Goal: Information Seeking & Learning: Learn about a topic

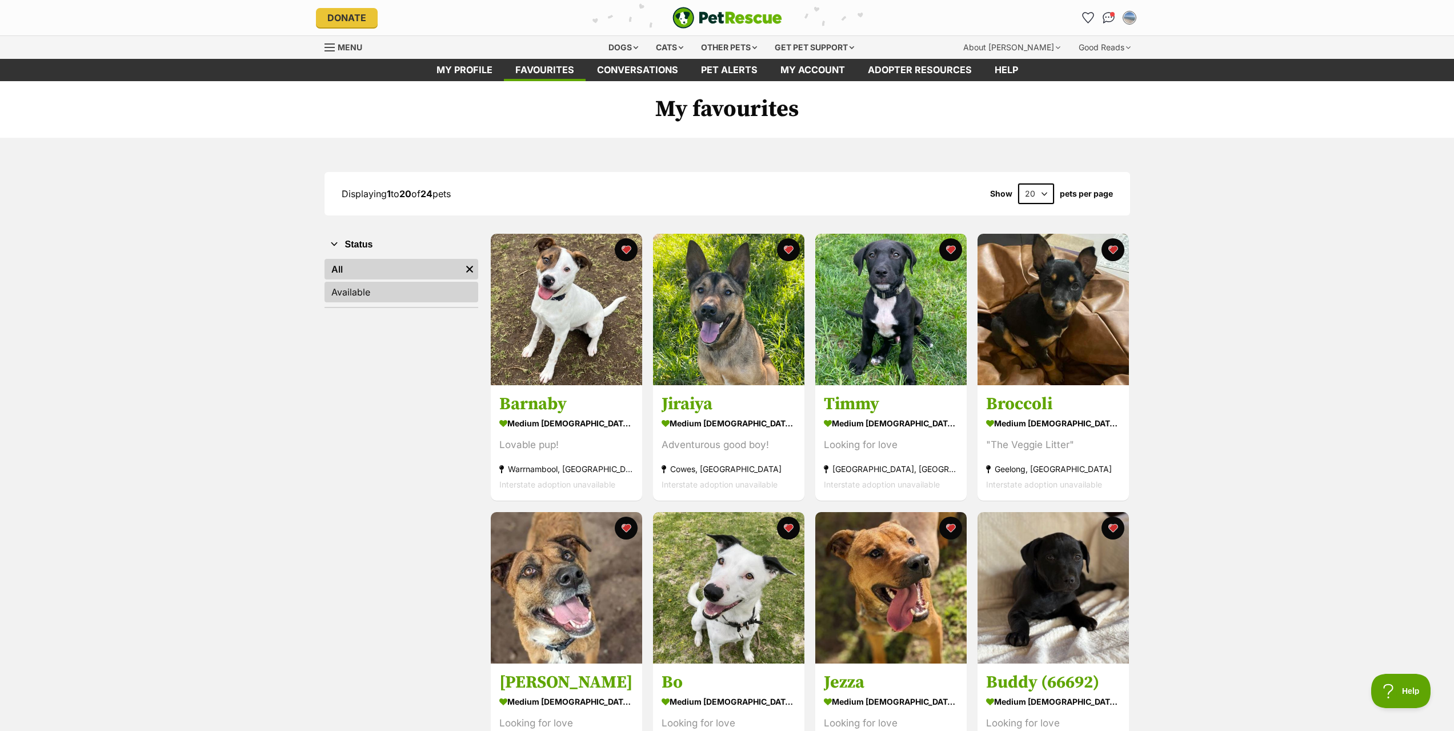
click at [434, 295] on link "Available" at bounding box center [402, 292] width 154 height 21
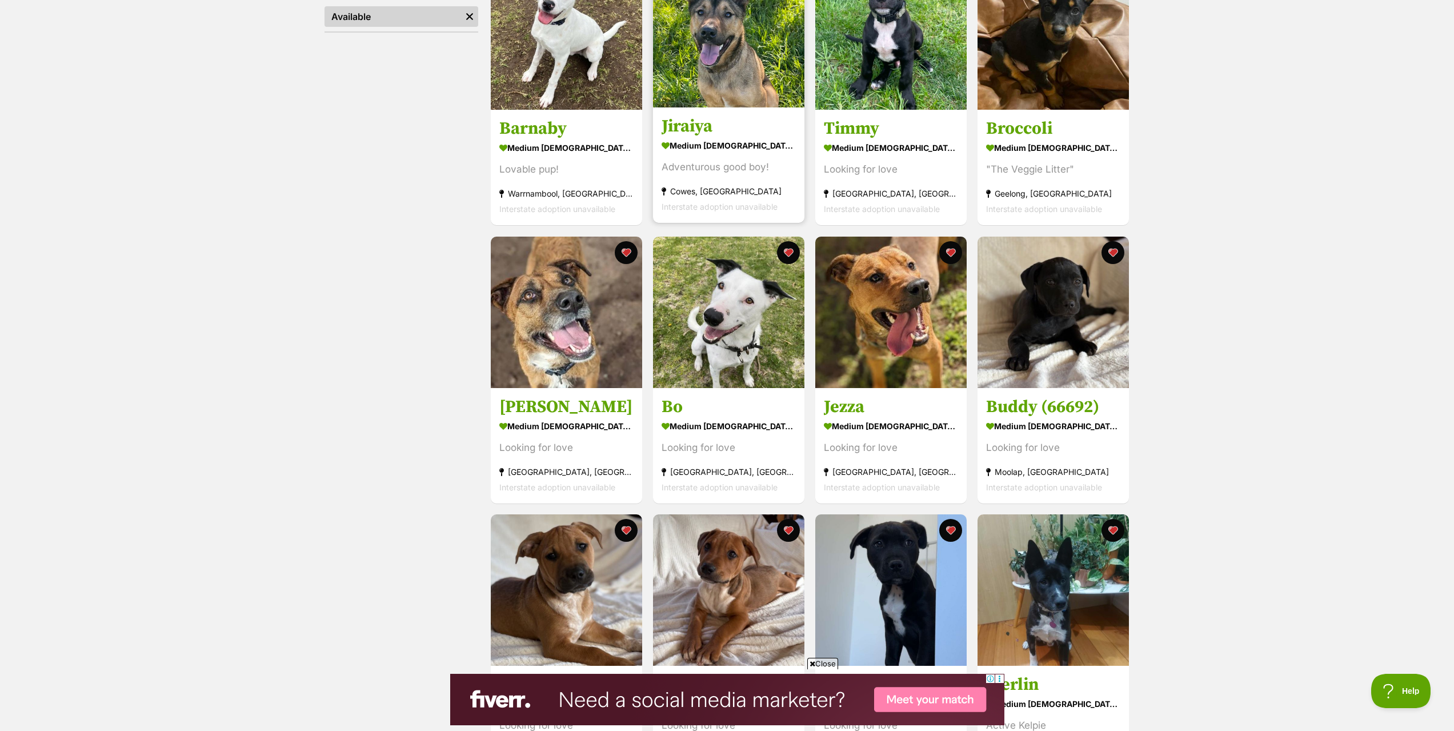
scroll to position [171, 0]
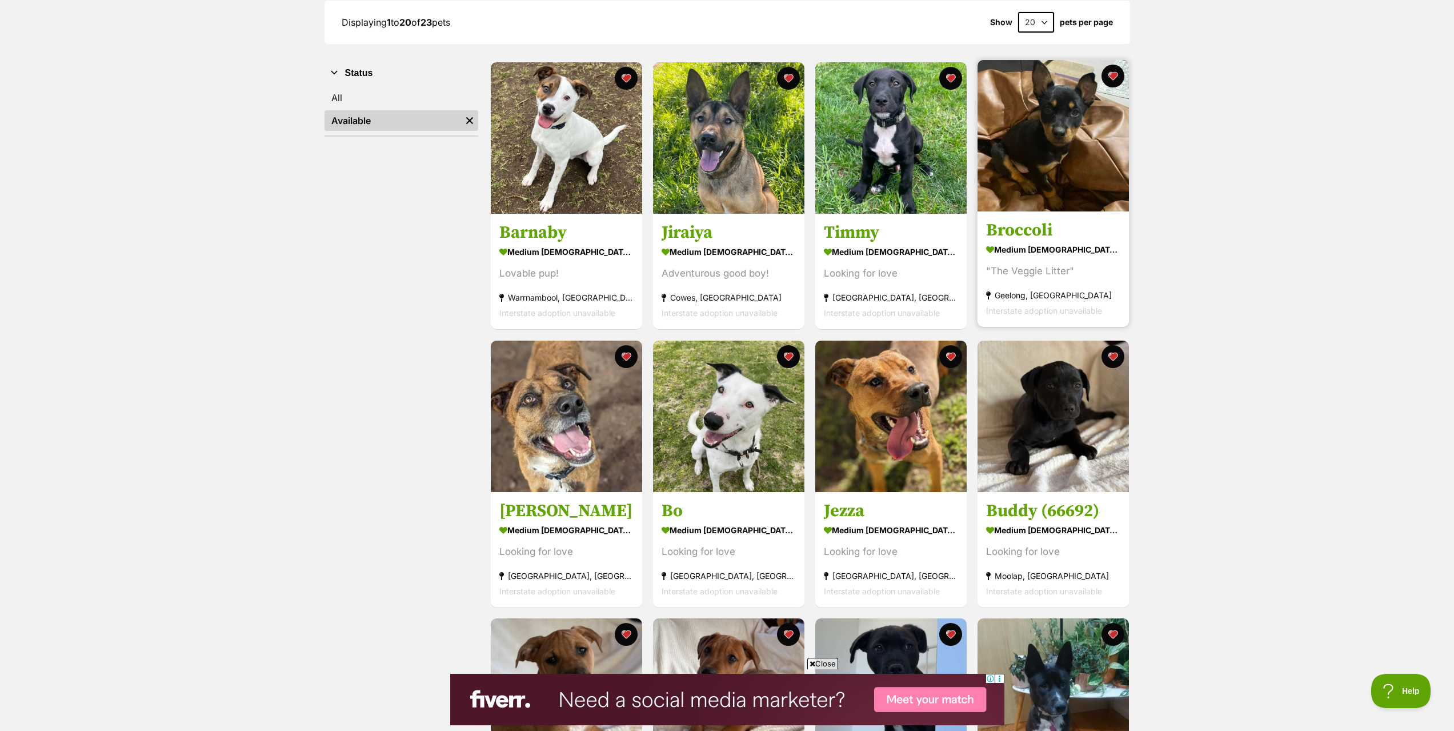
click at [1032, 230] on h3 "Broccoli" at bounding box center [1053, 231] width 134 height 22
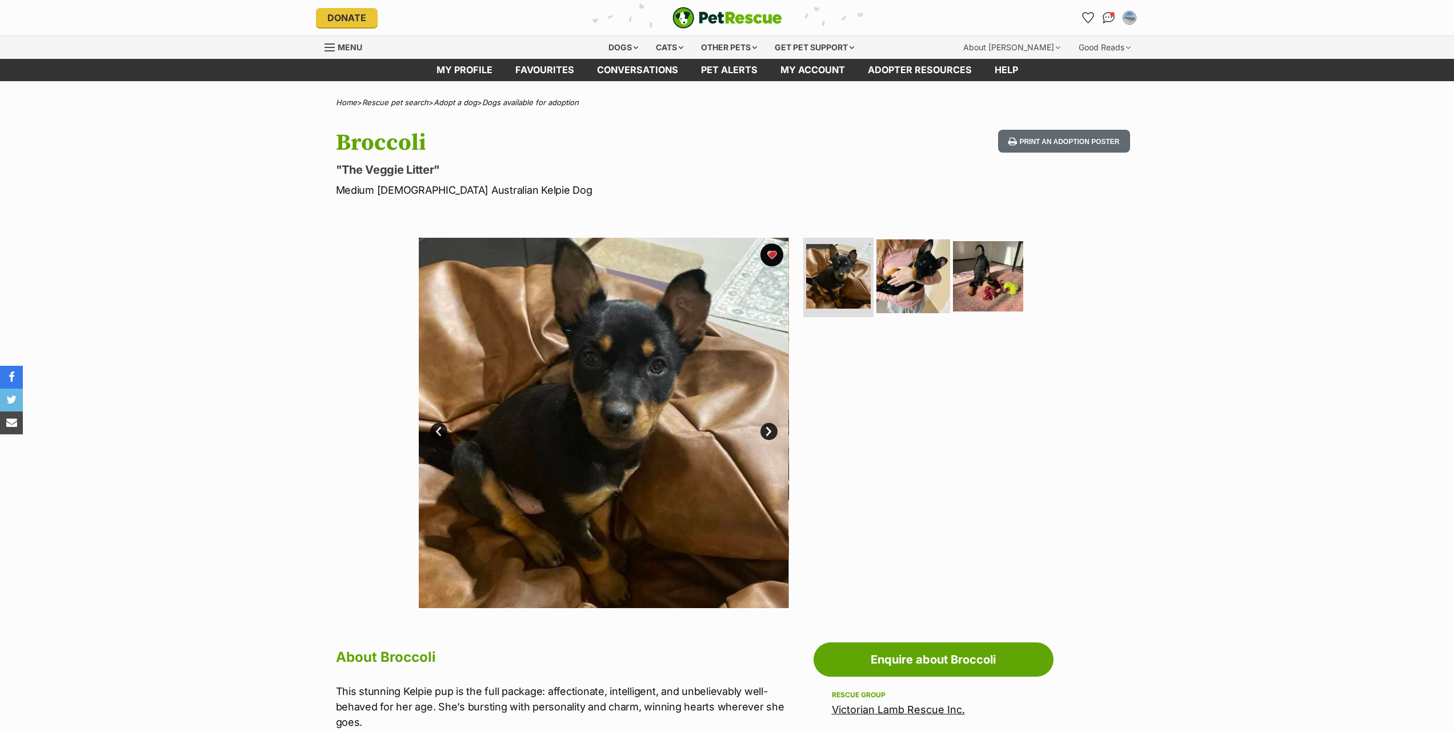
click at [917, 269] on img at bounding box center [914, 276] width 74 height 74
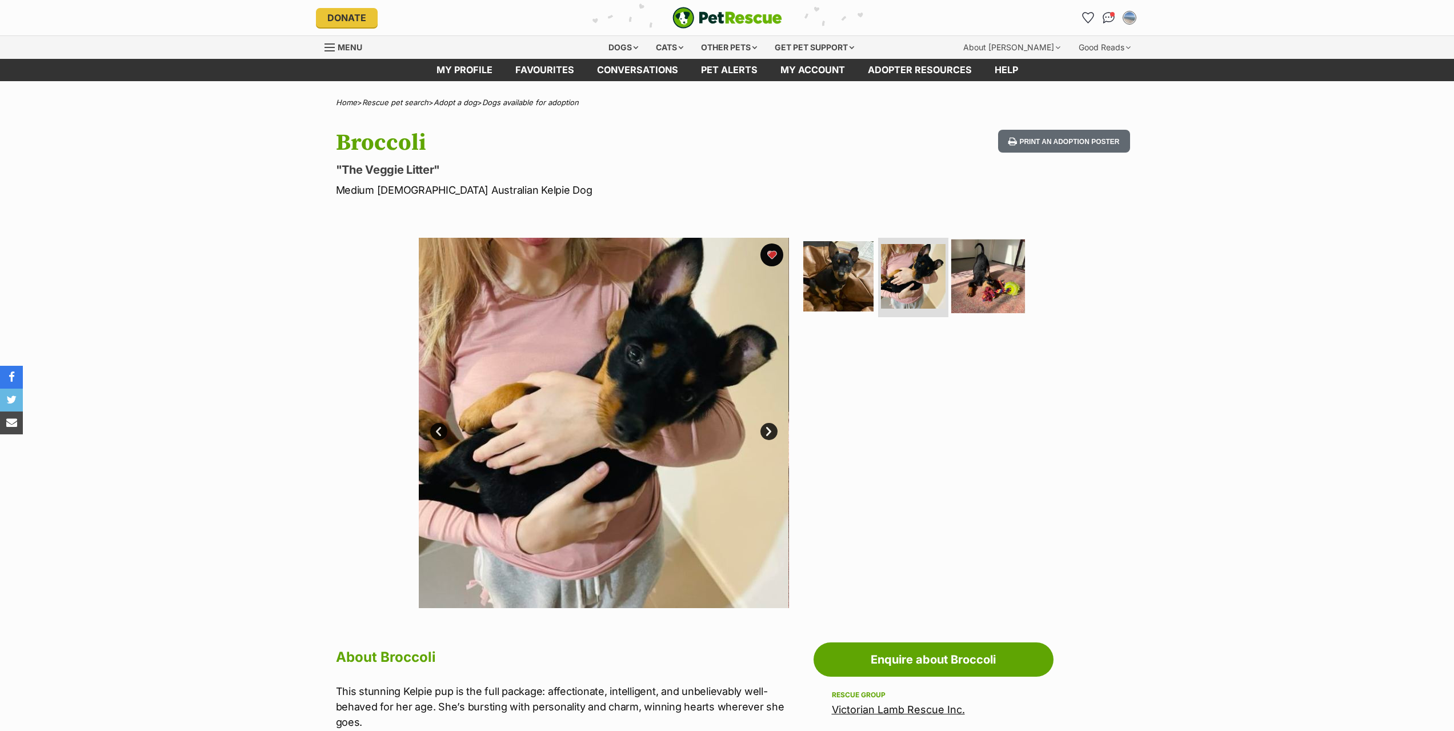
click at [997, 269] on img at bounding box center [988, 276] width 74 height 74
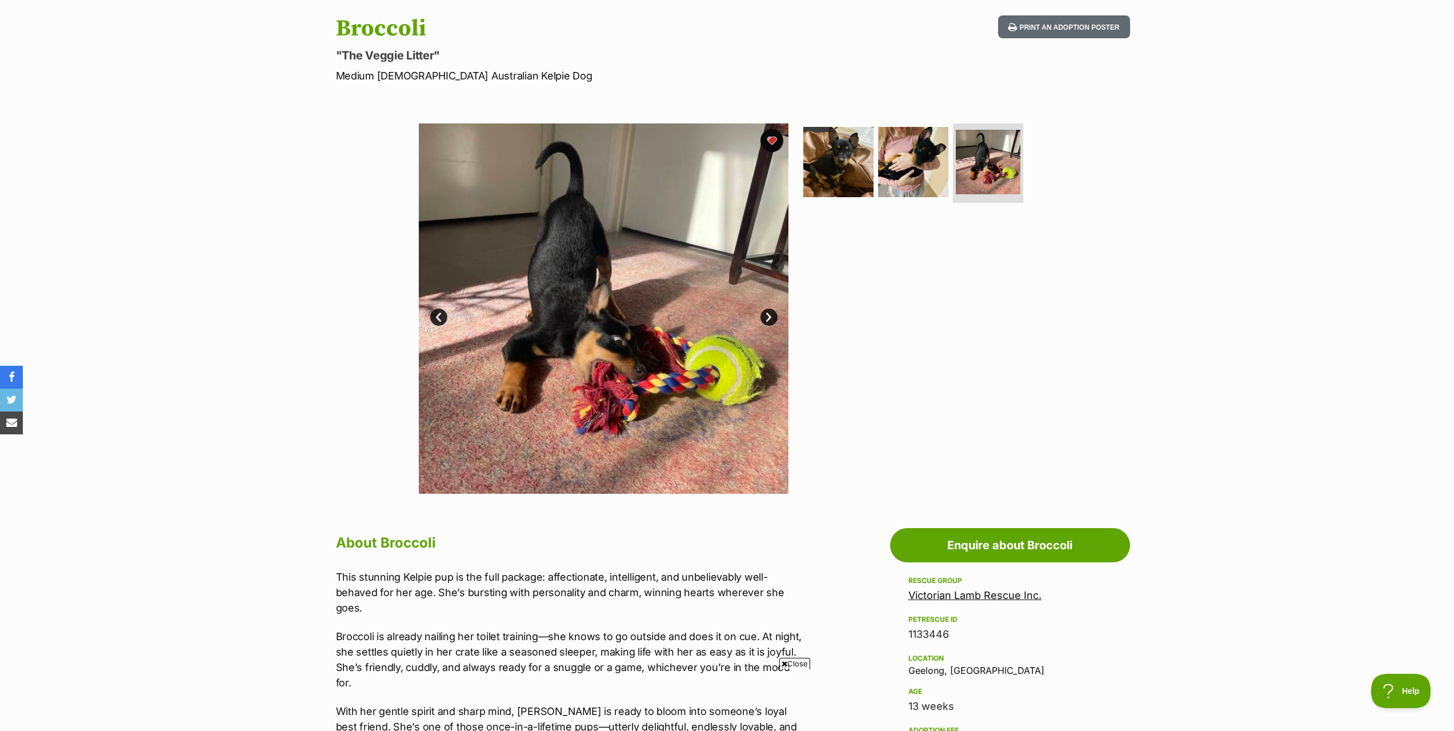
click at [774, 316] on link "Next" at bounding box center [769, 317] width 17 height 17
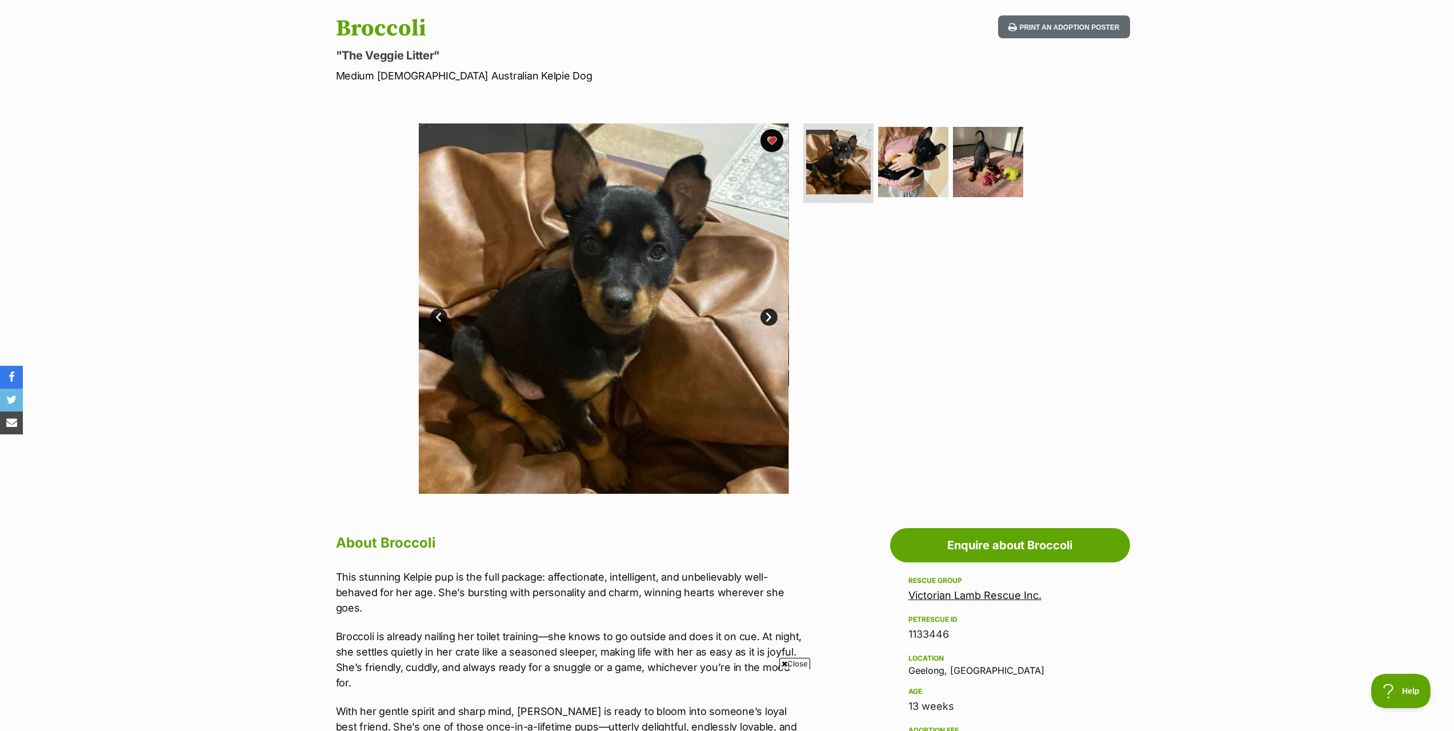
click at [774, 316] on link "Next" at bounding box center [769, 317] width 17 height 17
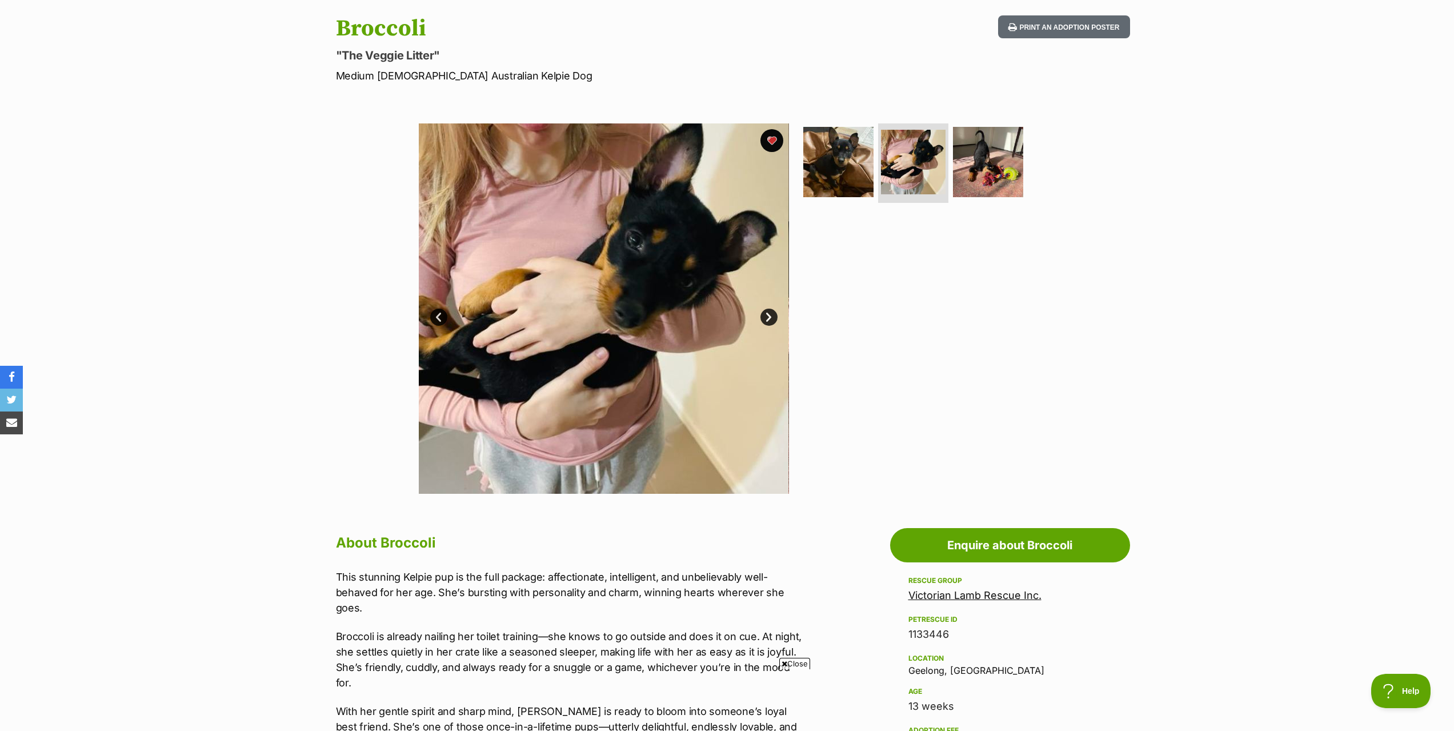
click at [774, 316] on link "Next" at bounding box center [769, 317] width 17 height 17
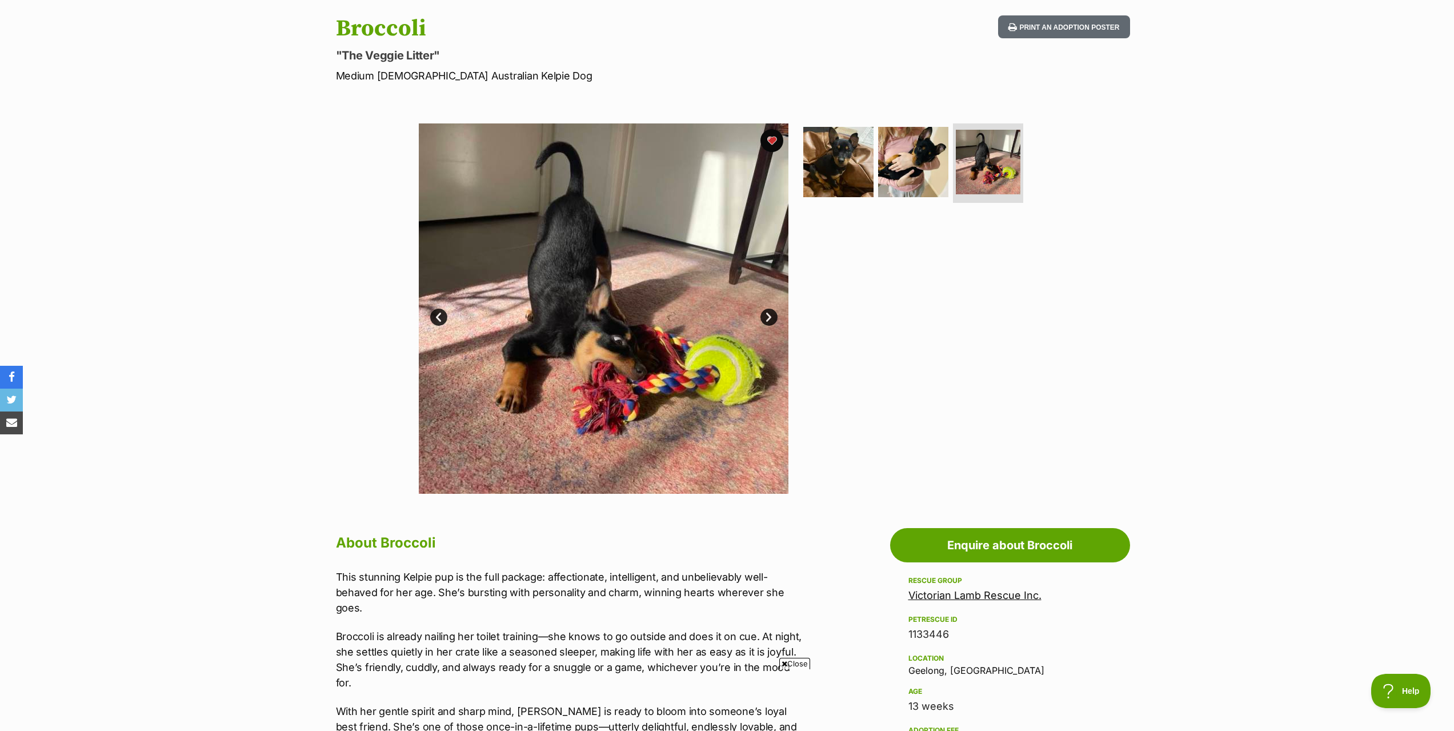
click at [774, 317] on link "Next" at bounding box center [769, 317] width 17 height 17
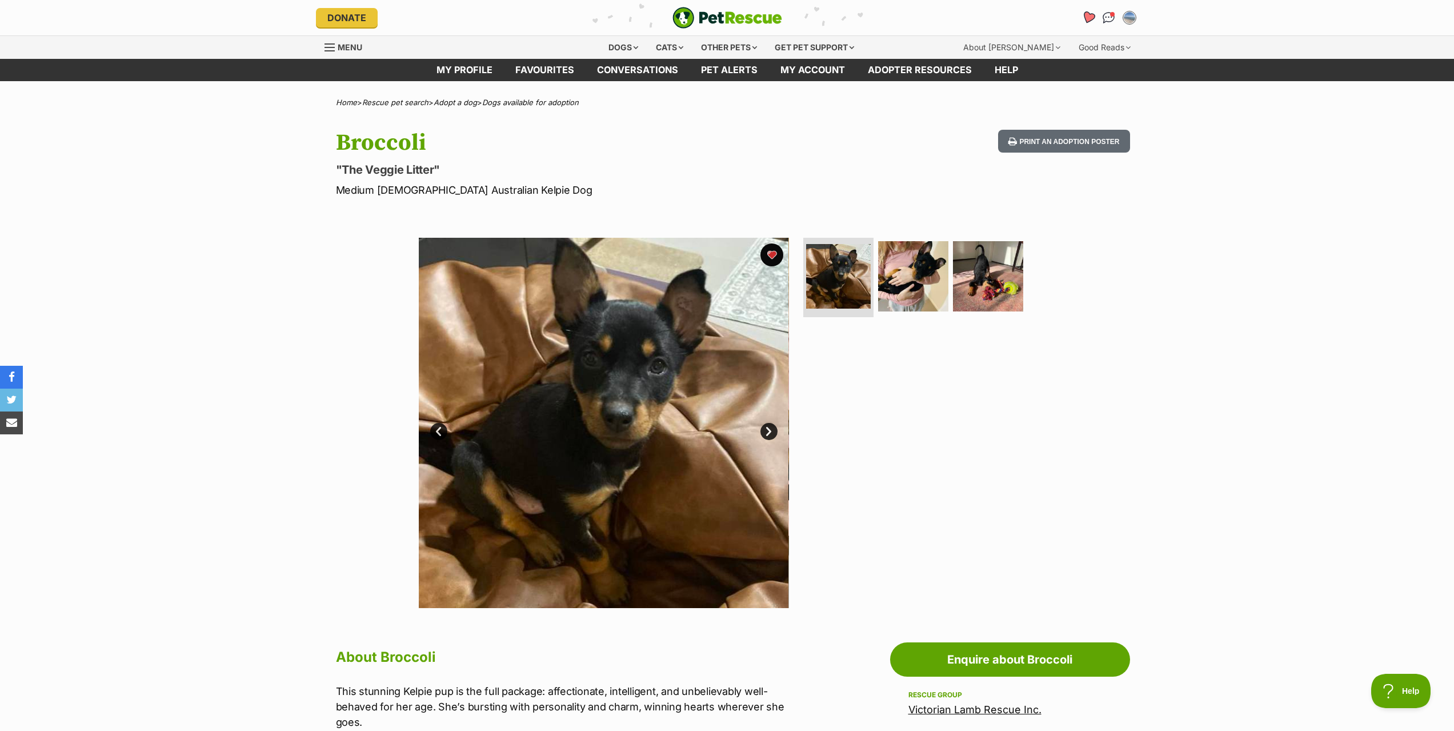
click at [1085, 20] on icon "Favourites" at bounding box center [1088, 17] width 15 height 15
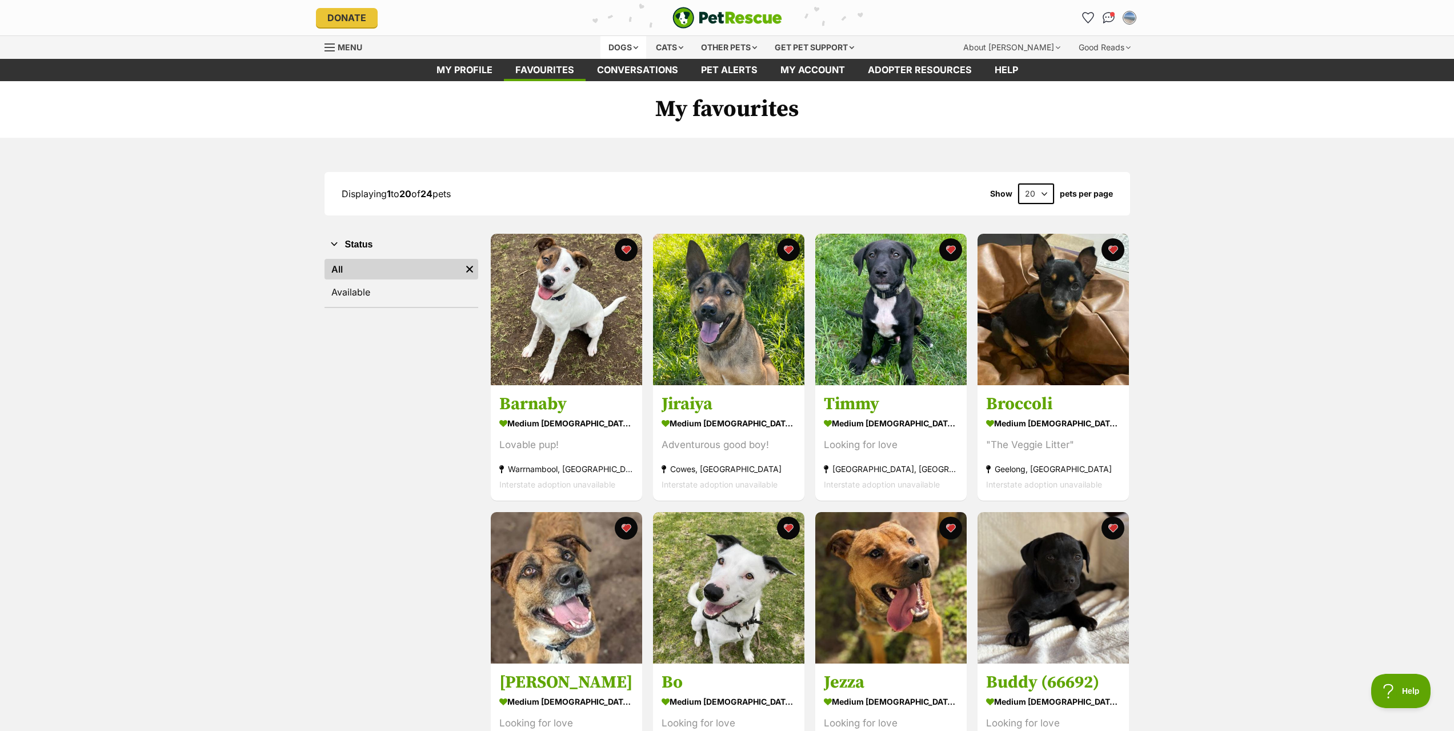
click at [626, 48] on div "Dogs" at bounding box center [624, 47] width 46 height 23
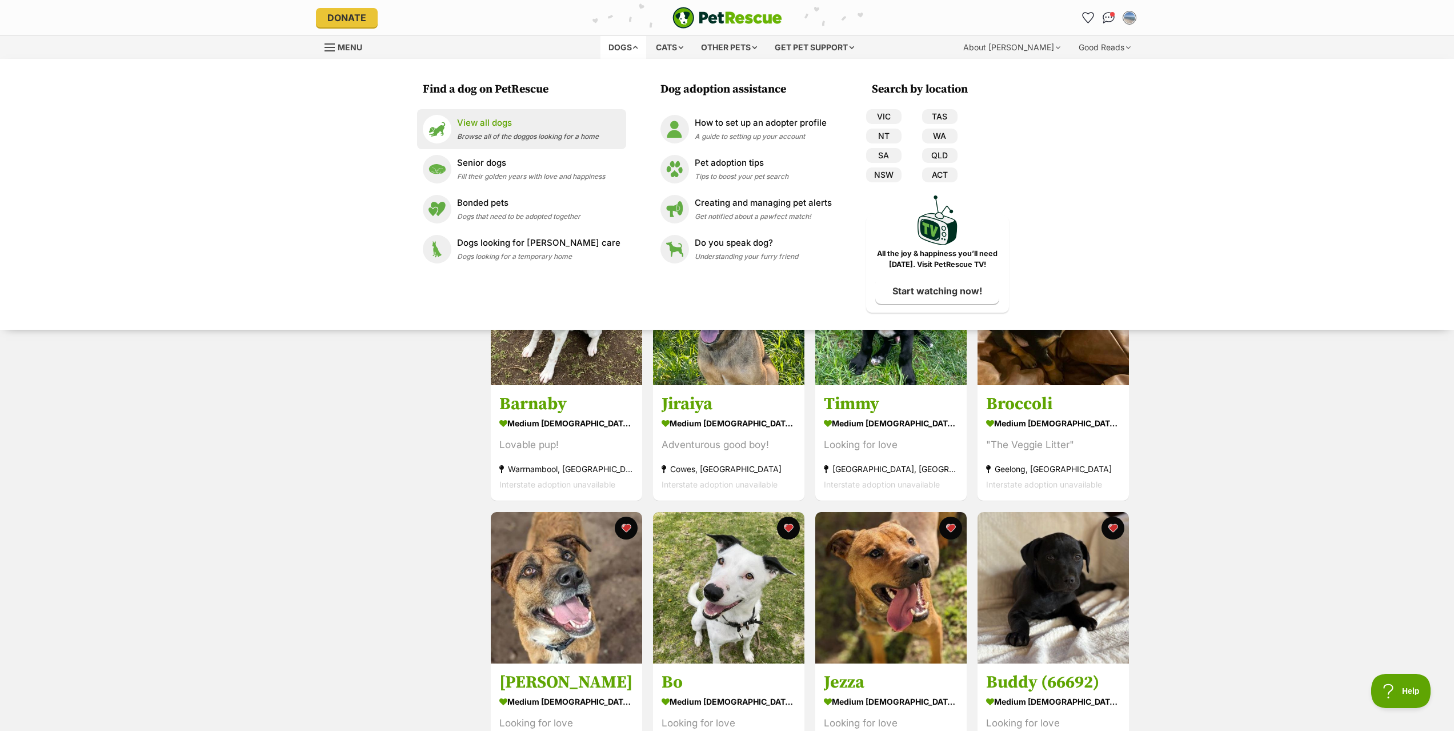
click at [499, 131] on div "View all dogs Browse all of the doggos looking for a home" at bounding box center [528, 129] width 142 height 25
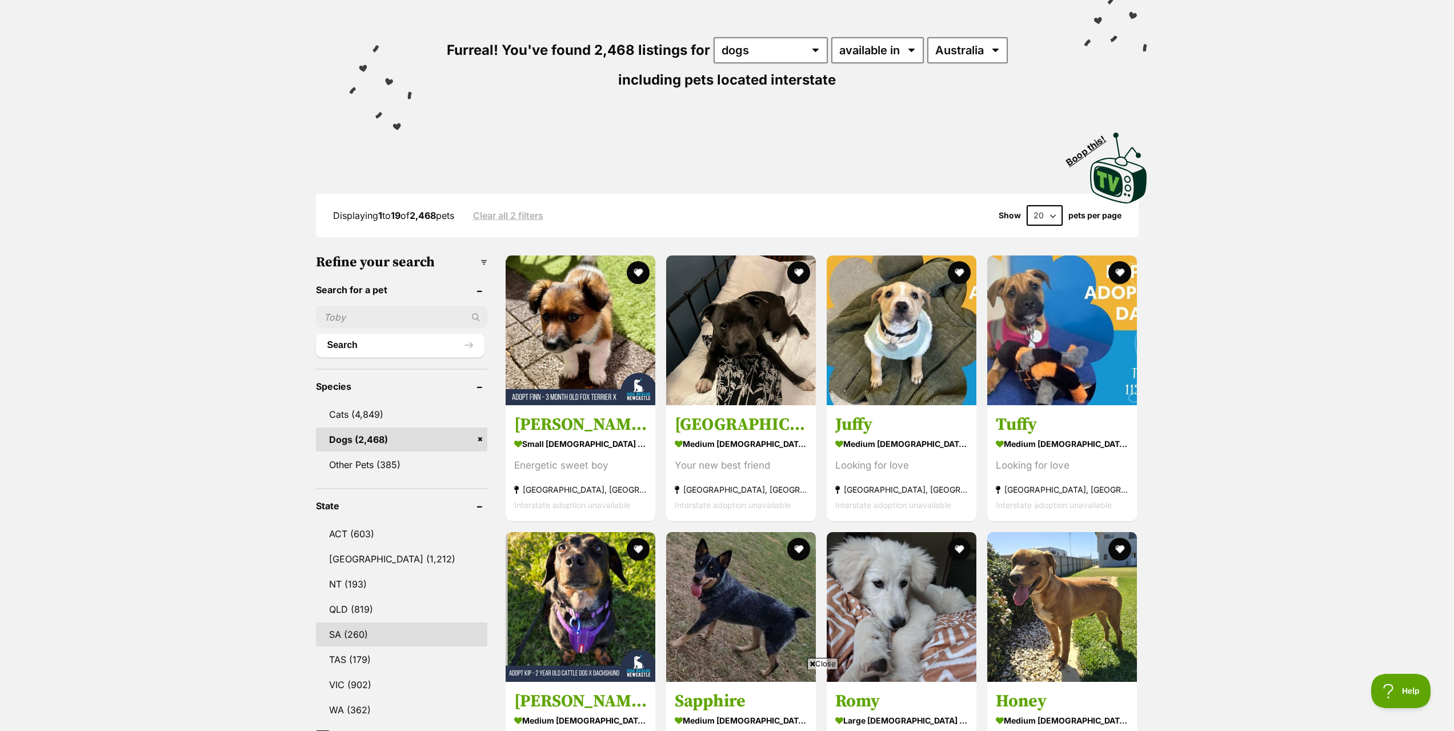
scroll to position [171, 0]
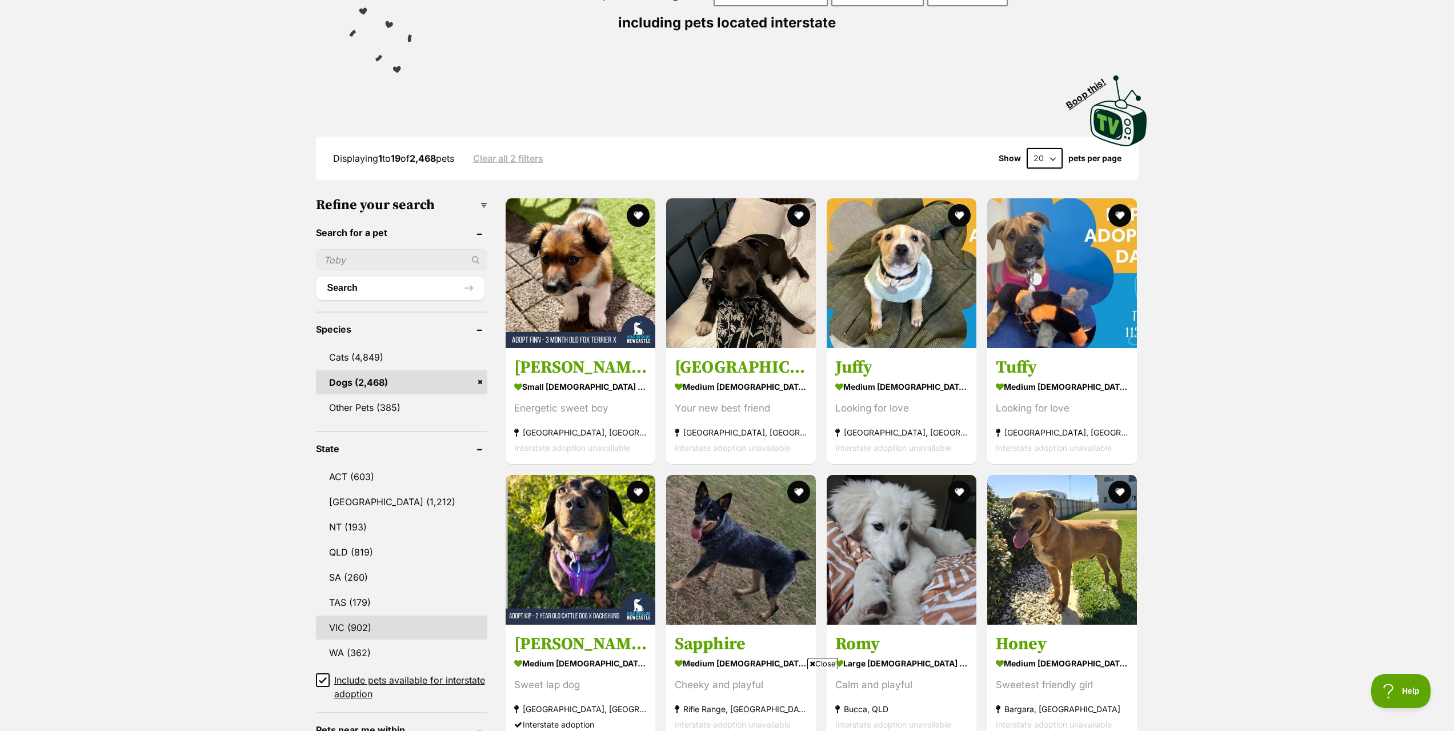
click at [358, 621] on link "VIC (902)" at bounding box center [401, 627] width 171 height 24
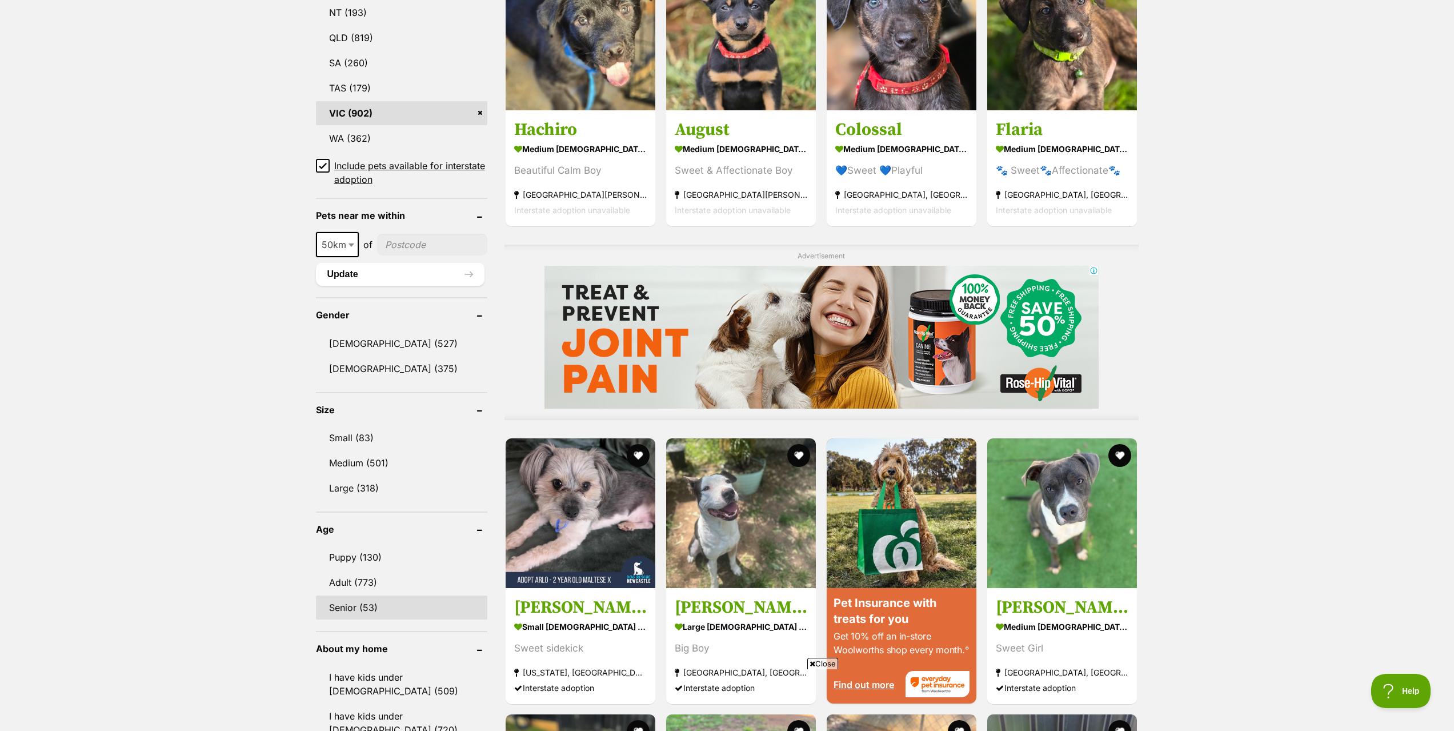
scroll to position [857, 0]
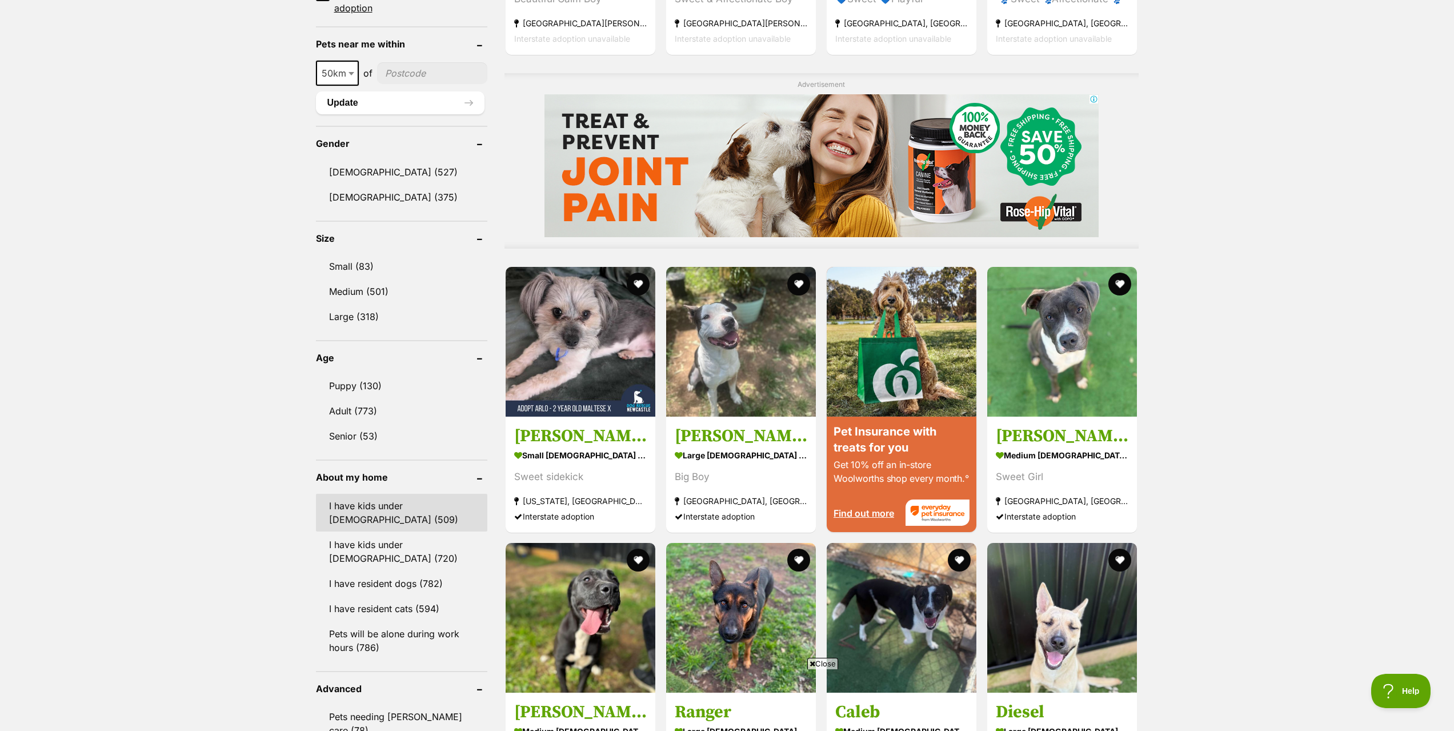
click at [370, 511] on link "I have kids under [DEMOGRAPHIC_DATA] (509)" at bounding box center [401, 513] width 171 height 38
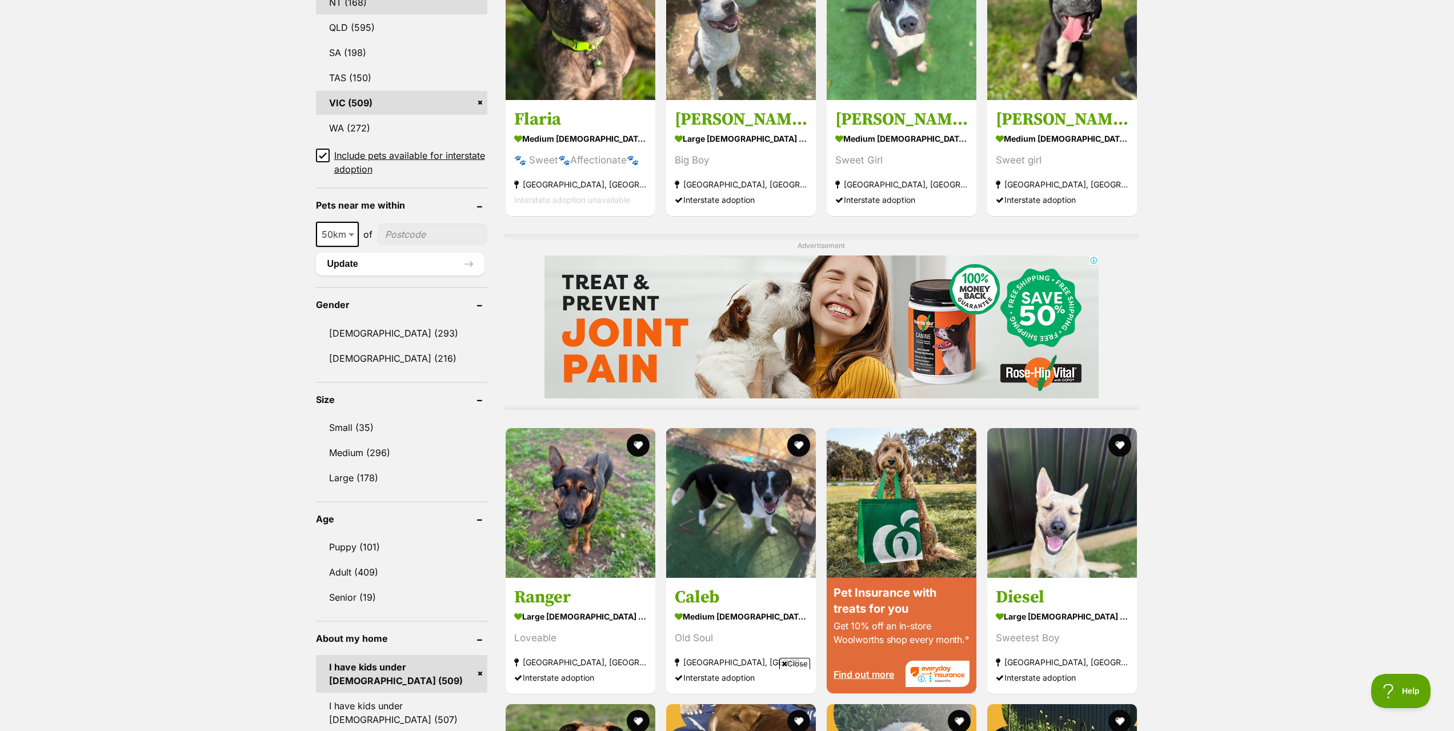
scroll to position [800, 0]
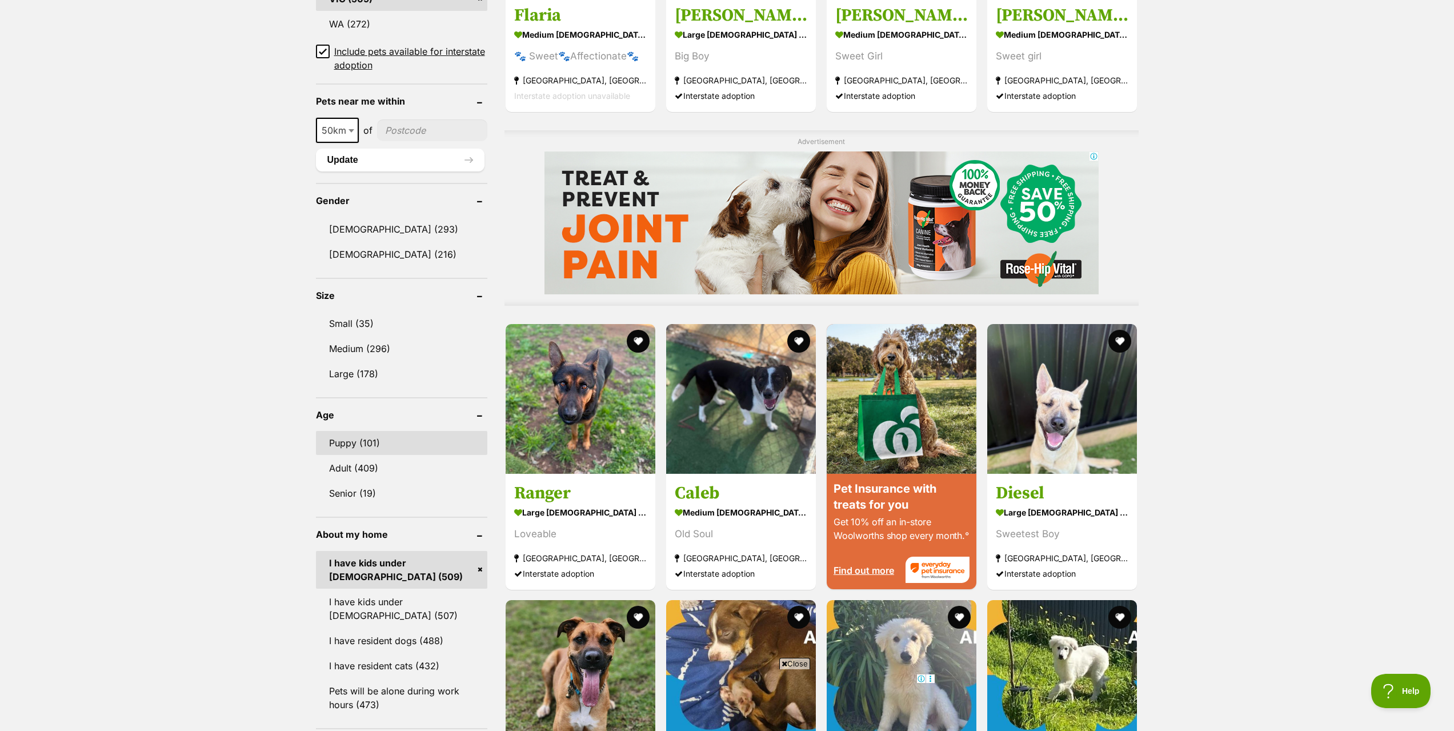
click at [357, 450] on link "Puppy (101)" at bounding box center [401, 443] width 171 height 24
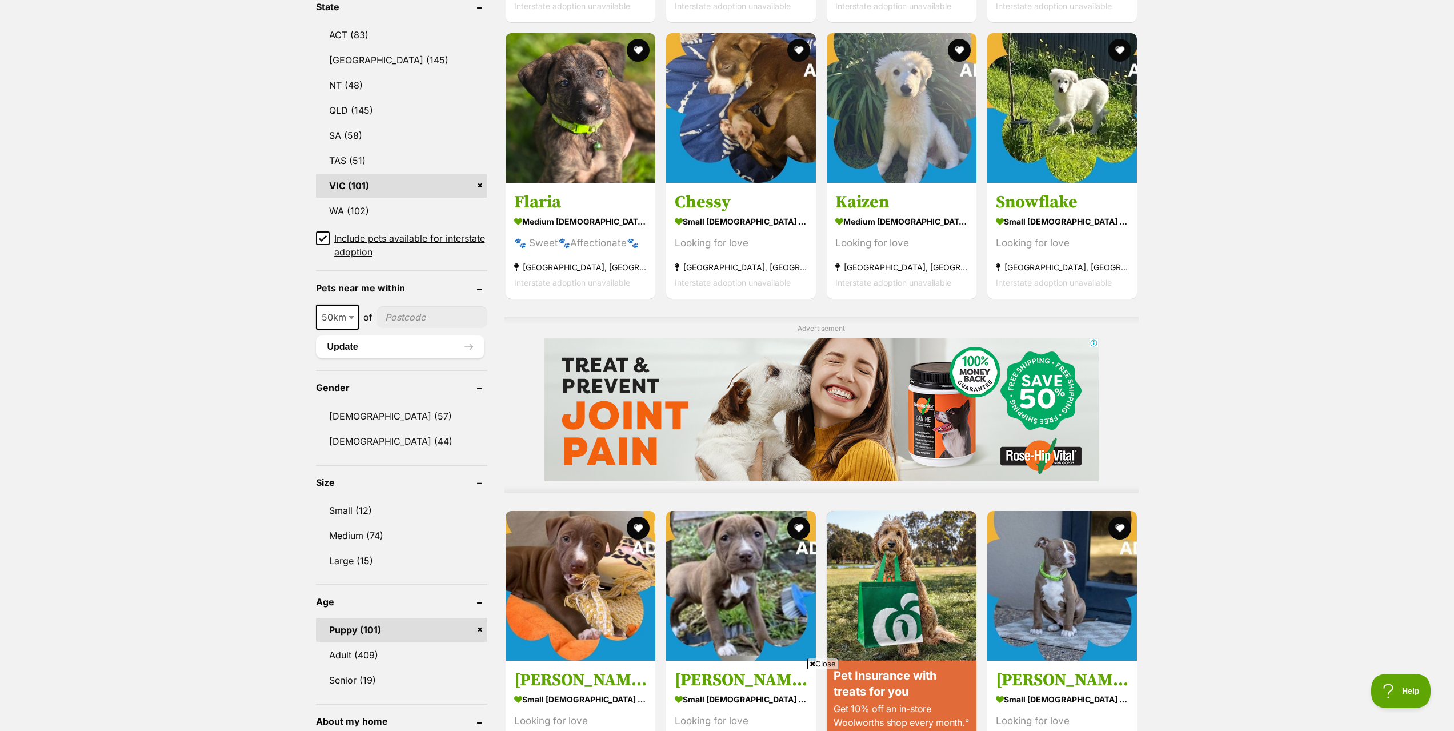
scroll to position [629, 0]
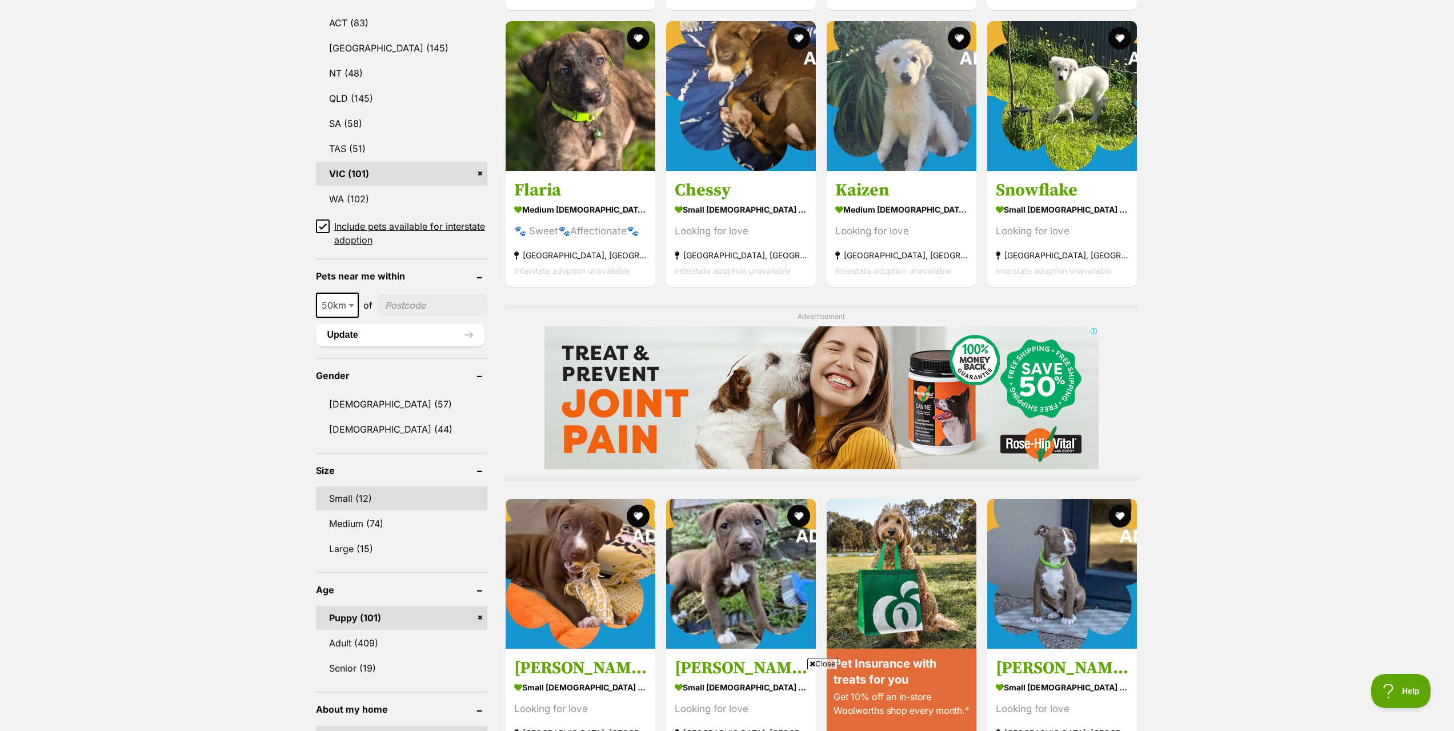
click at [359, 500] on link "Small (12)" at bounding box center [401, 498] width 171 height 24
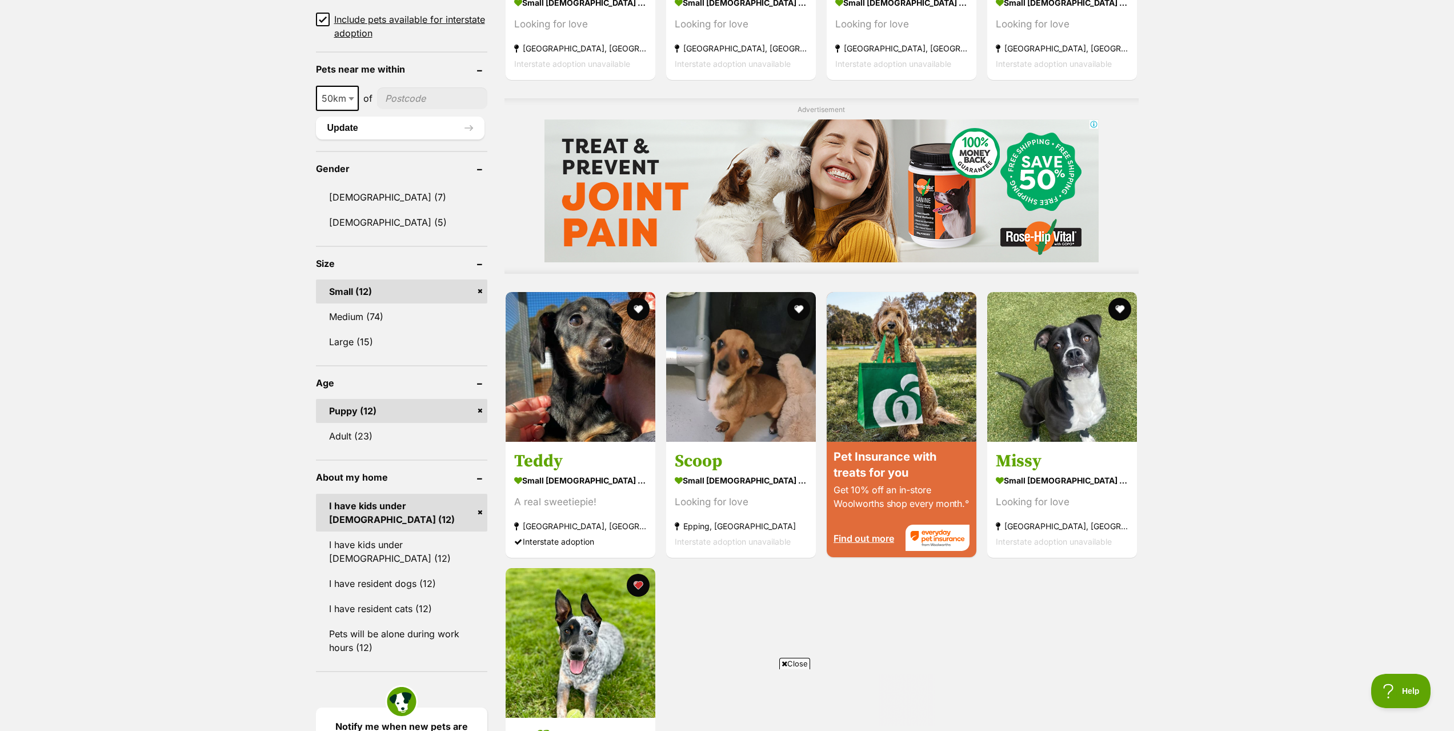
scroll to position [743, 0]
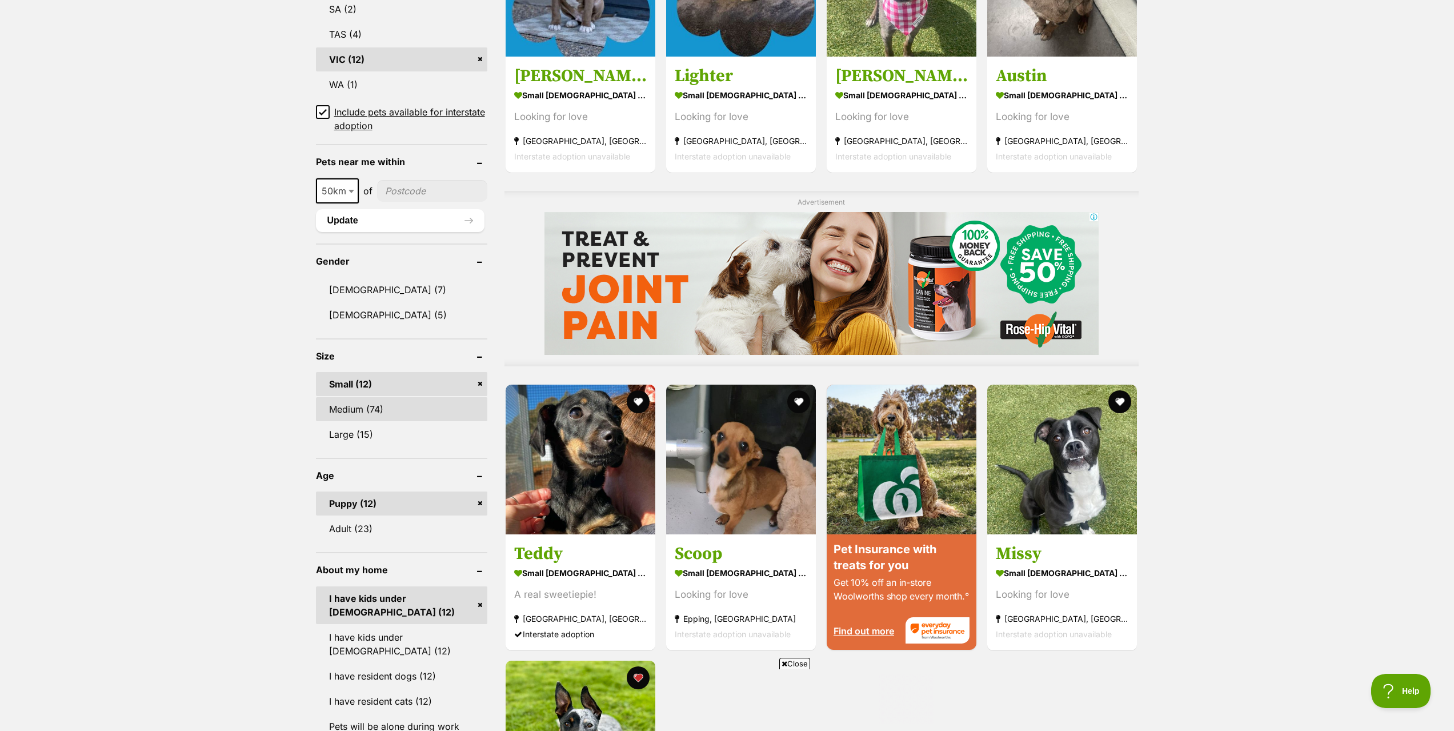
click at [363, 413] on link "Medium (74)" at bounding box center [401, 409] width 171 height 24
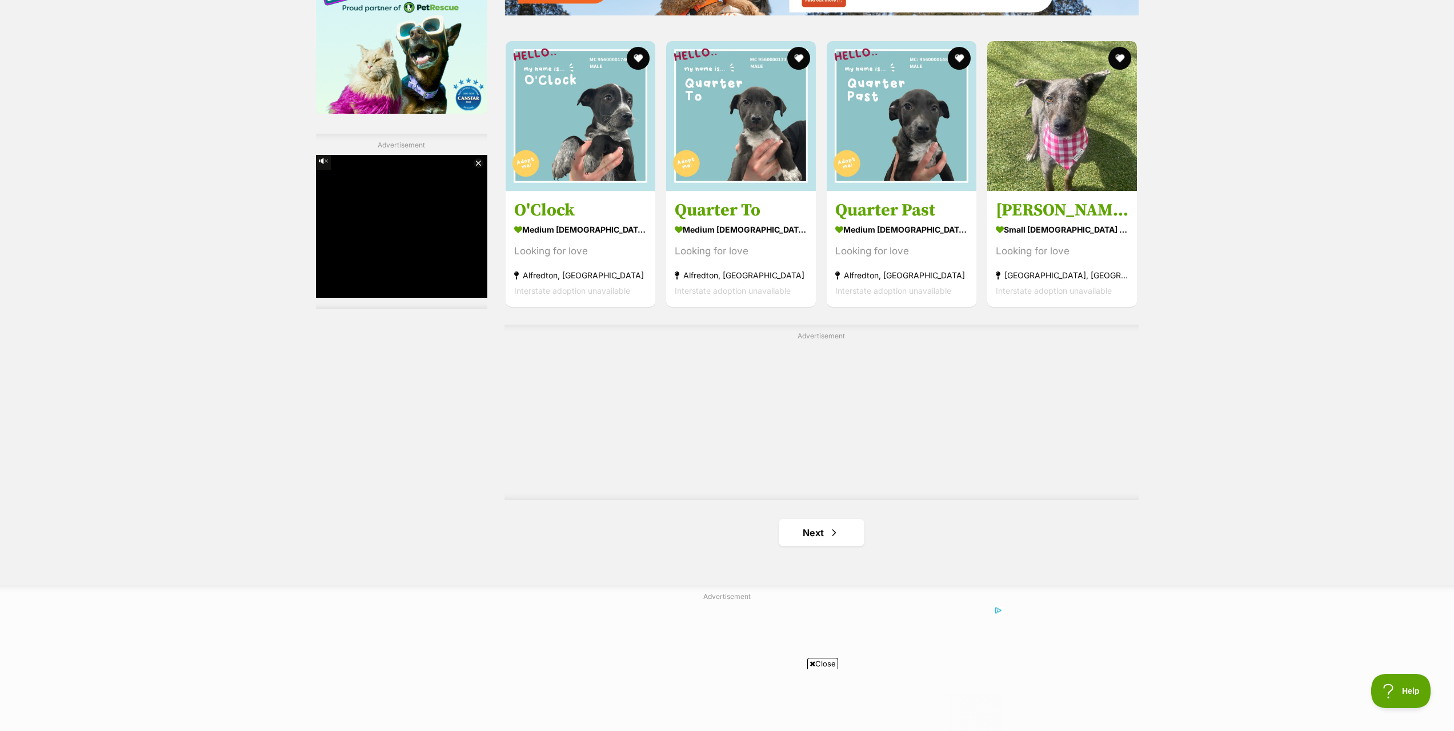
scroll to position [1771, 0]
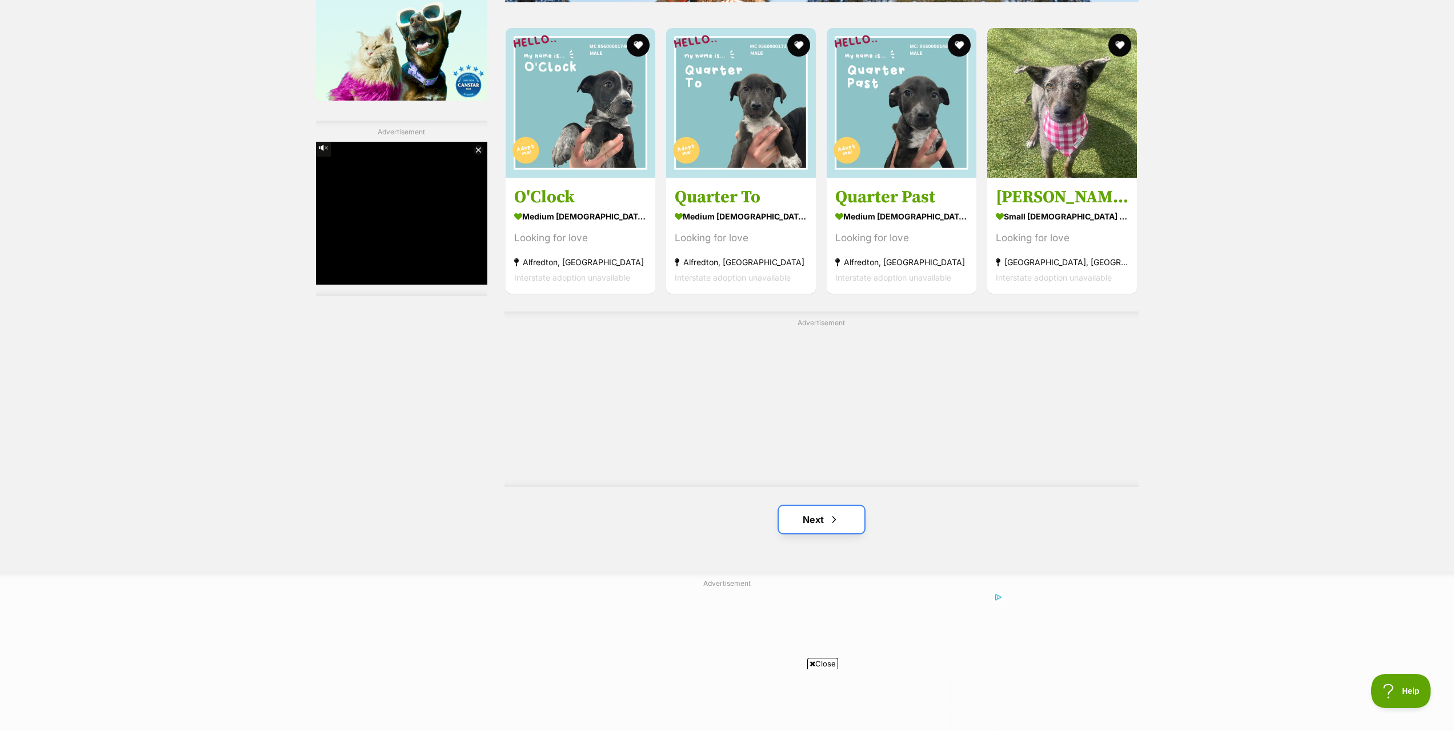
click at [801, 524] on link "Next" at bounding box center [822, 519] width 86 height 27
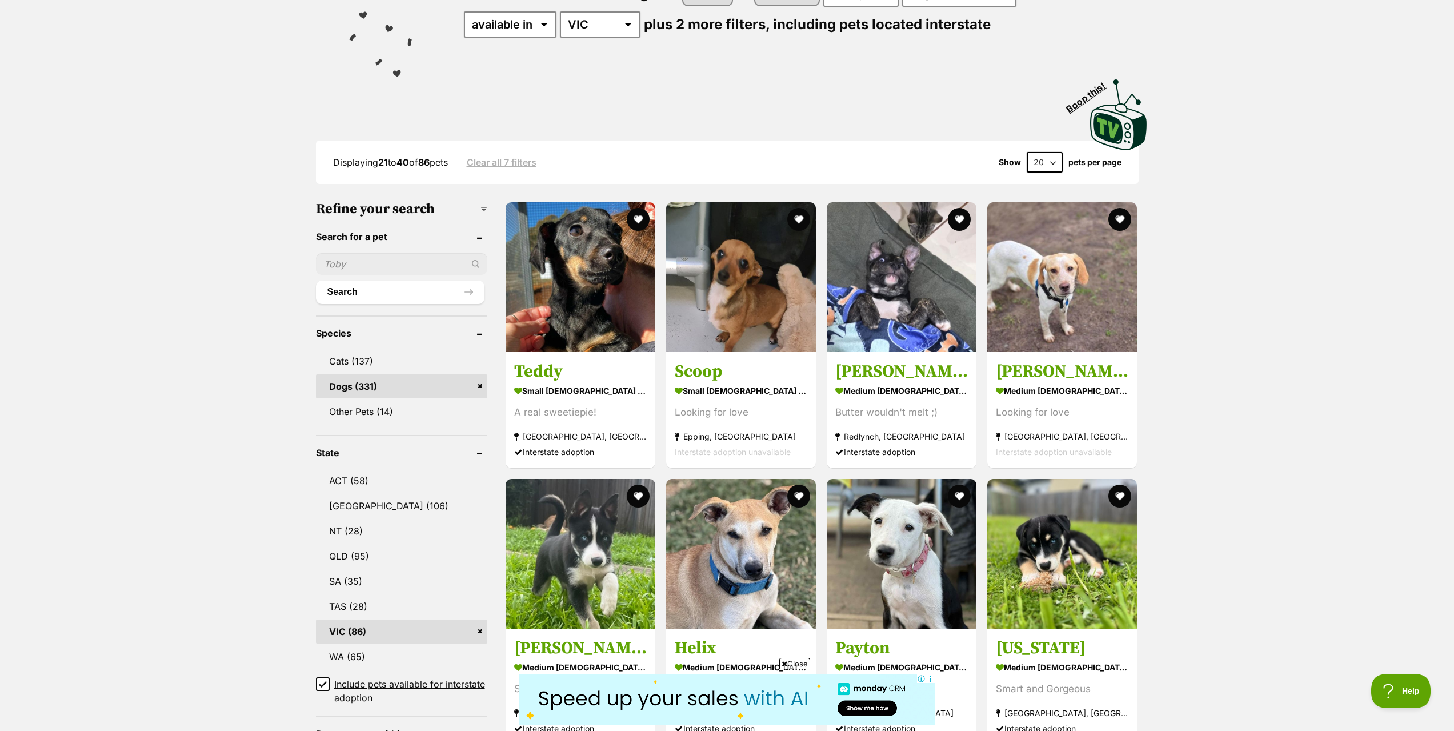
scroll to position [286, 0]
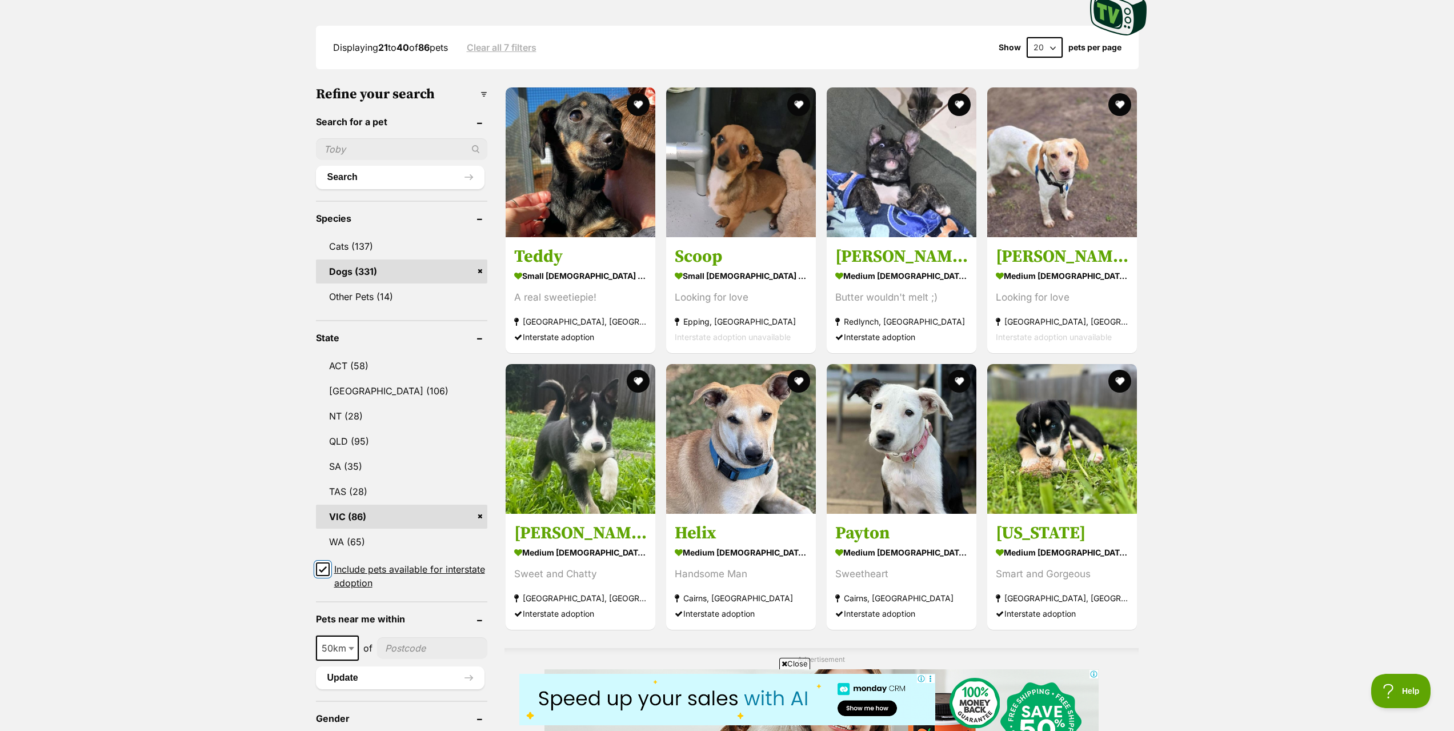
click at [327, 571] on input "Include pets available for interstate adoption" at bounding box center [323, 569] width 14 height 14
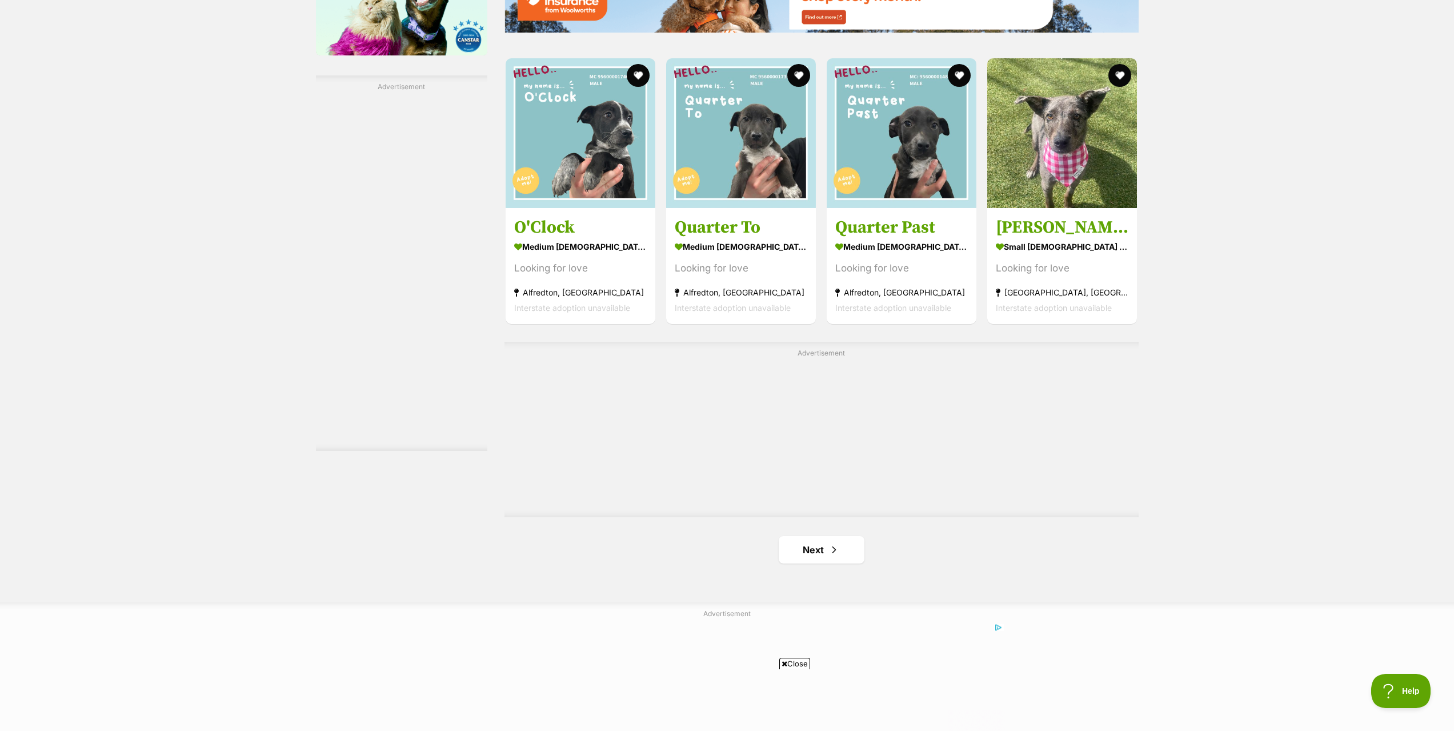
scroll to position [1829, 0]
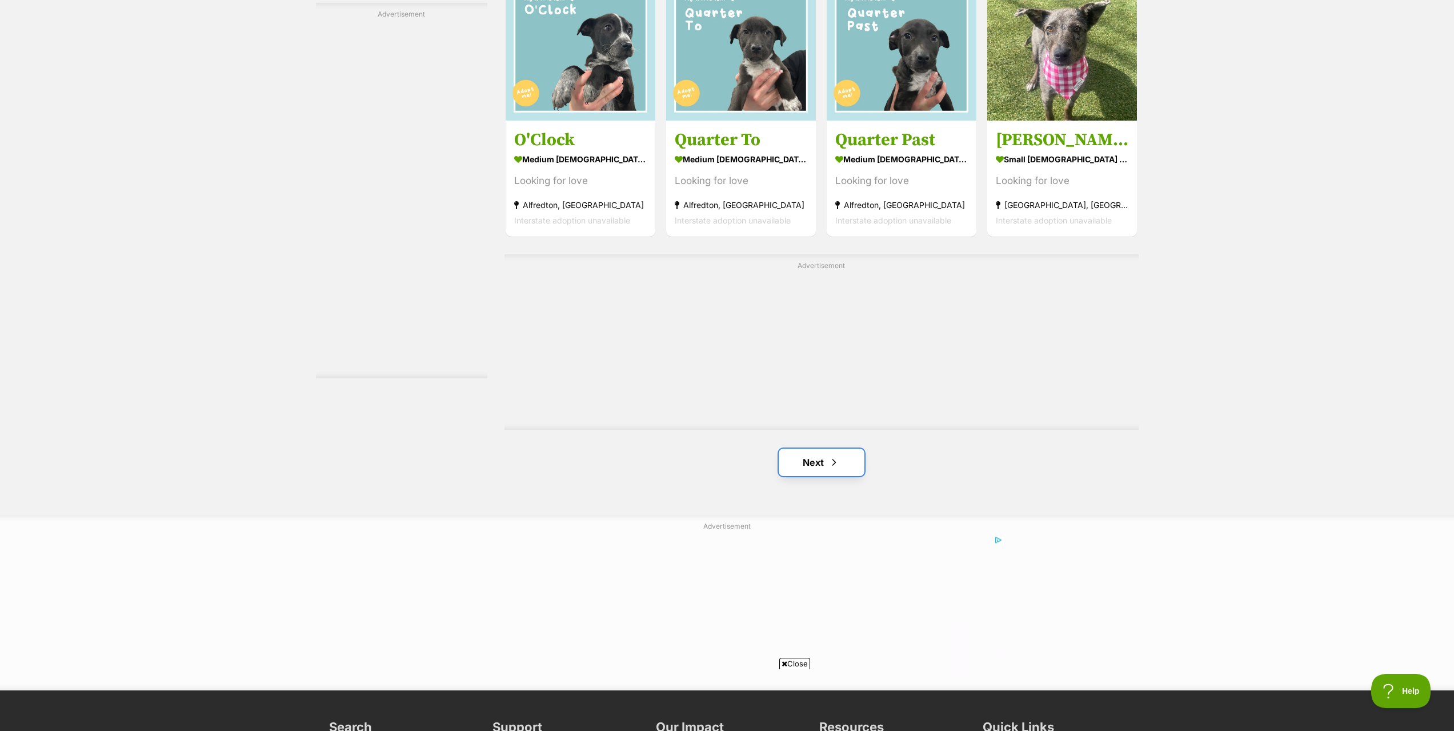
click at [818, 461] on link "Next" at bounding box center [822, 462] width 86 height 27
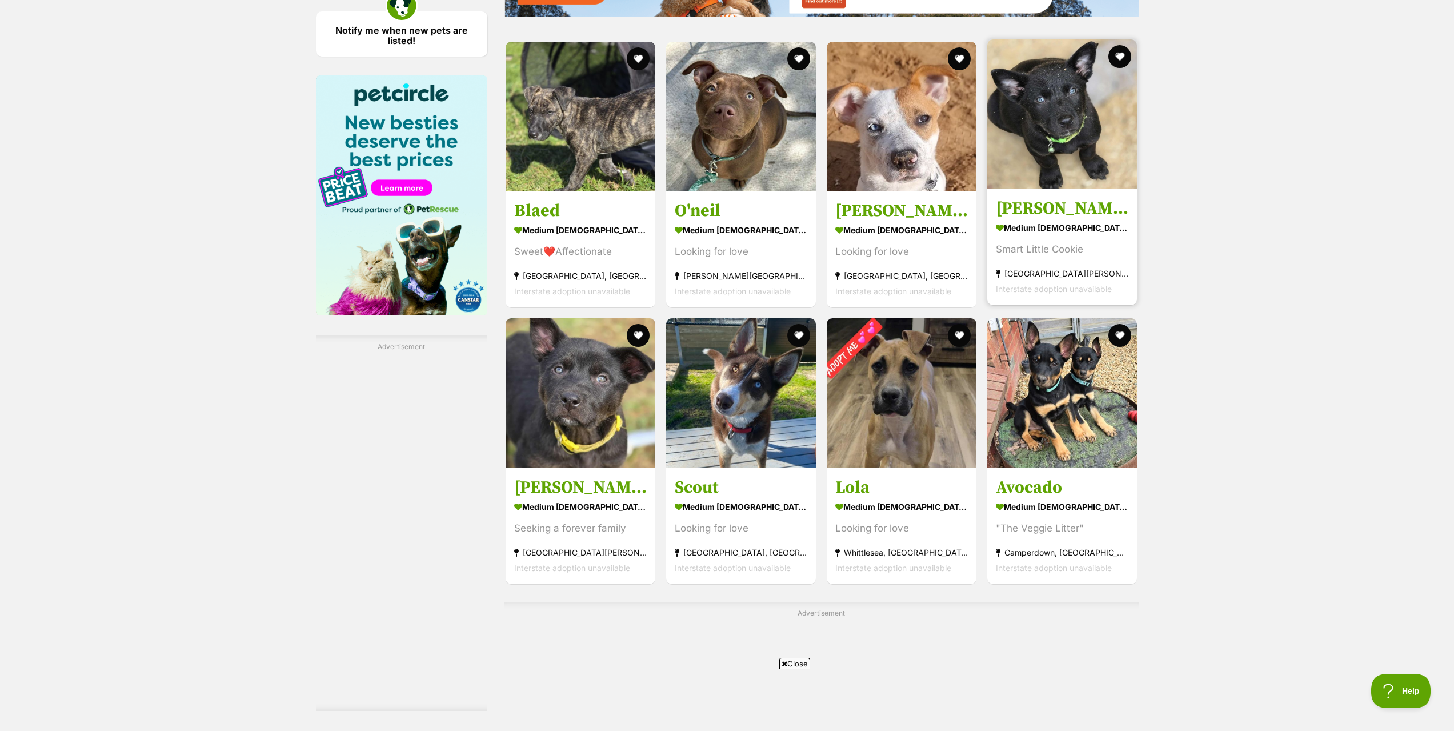
scroll to position [1486, 0]
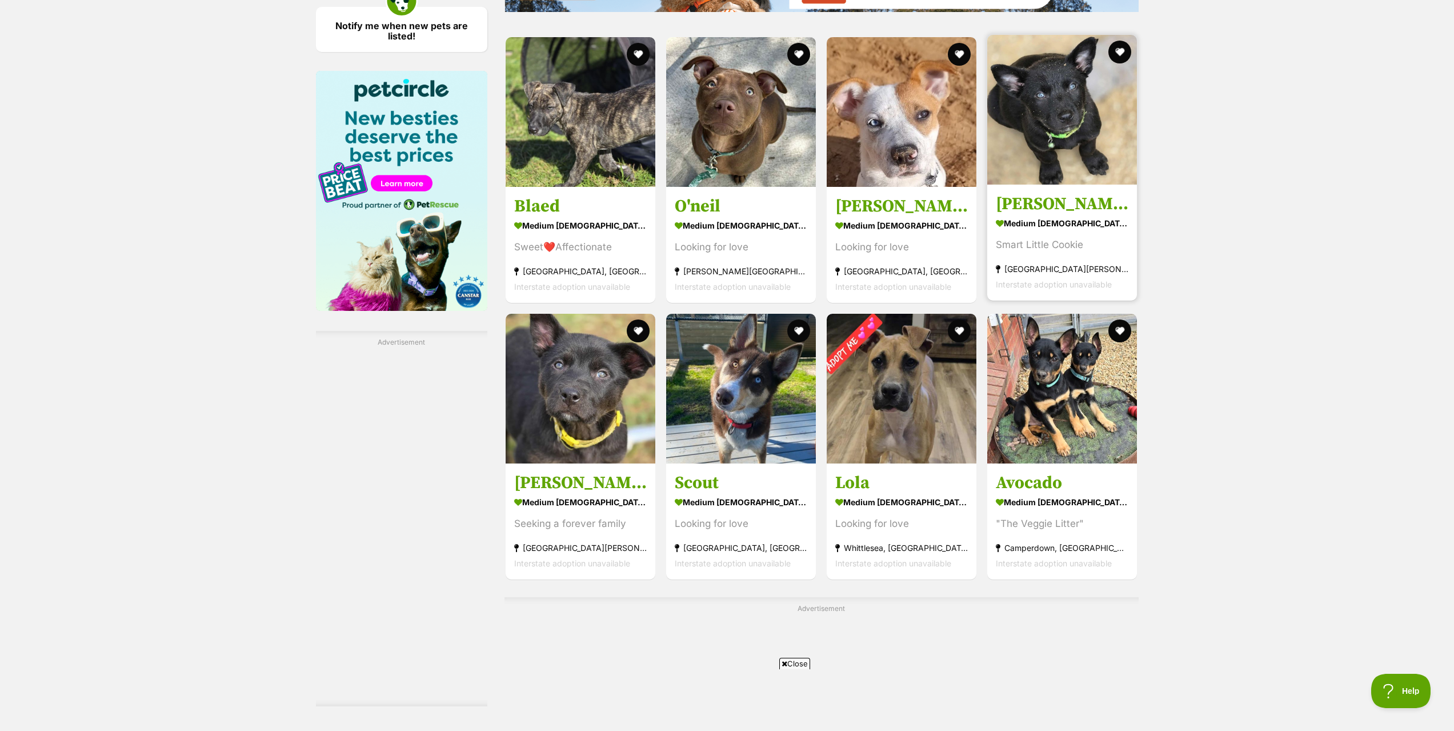
click at [1029, 196] on h3 "[PERSON_NAME]" at bounding box center [1062, 204] width 133 height 22
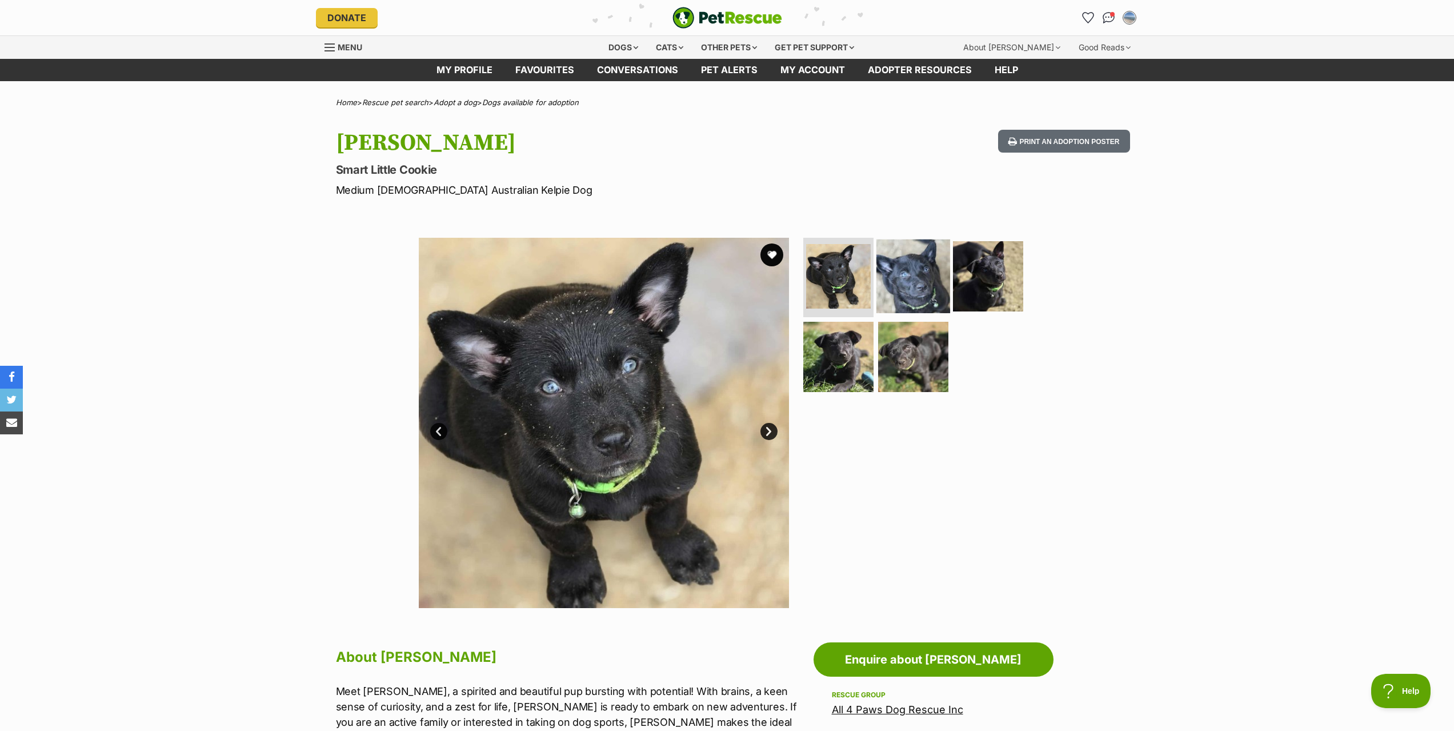
click at [920, 281] on img at bounding box center [914, 276] width 74 height 74
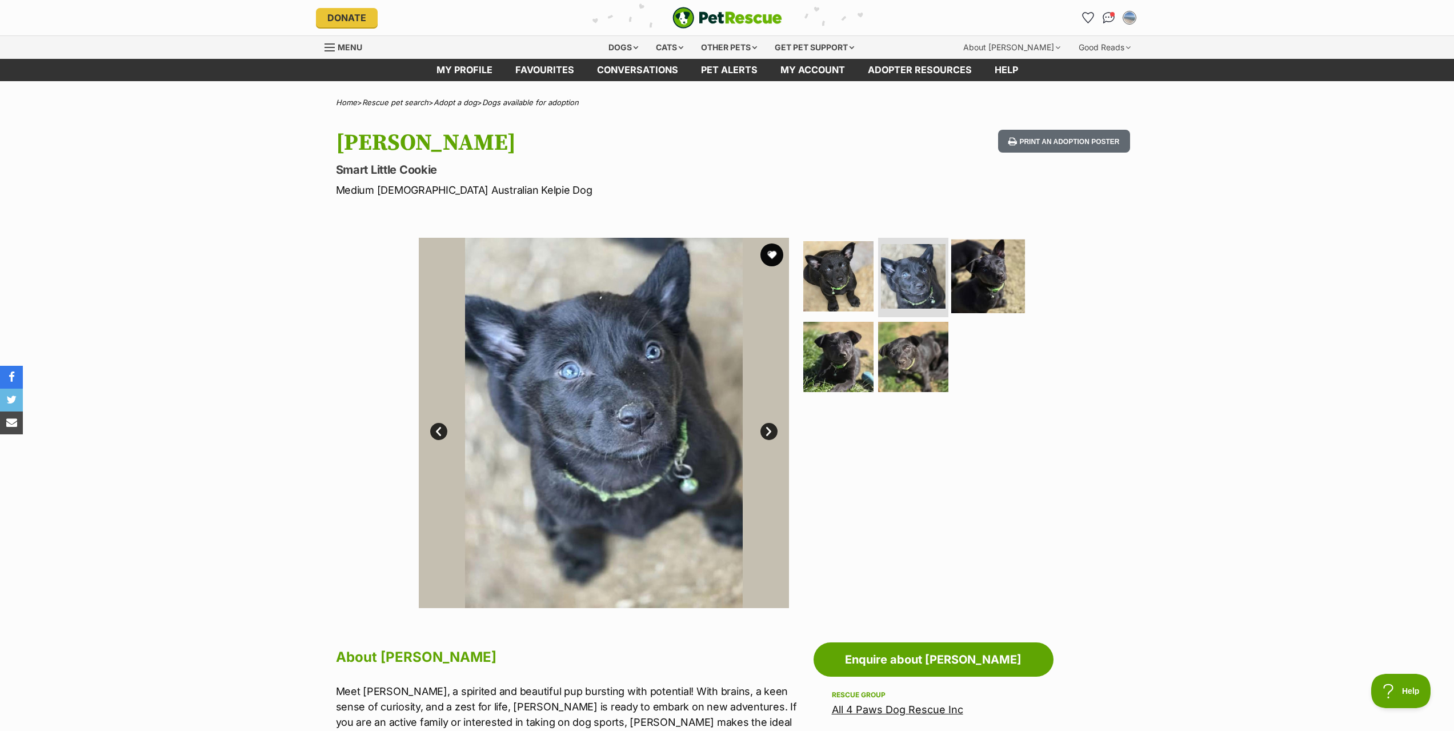
click at [976, 279] on img at bounding box center [988, 276] width 74 height 74
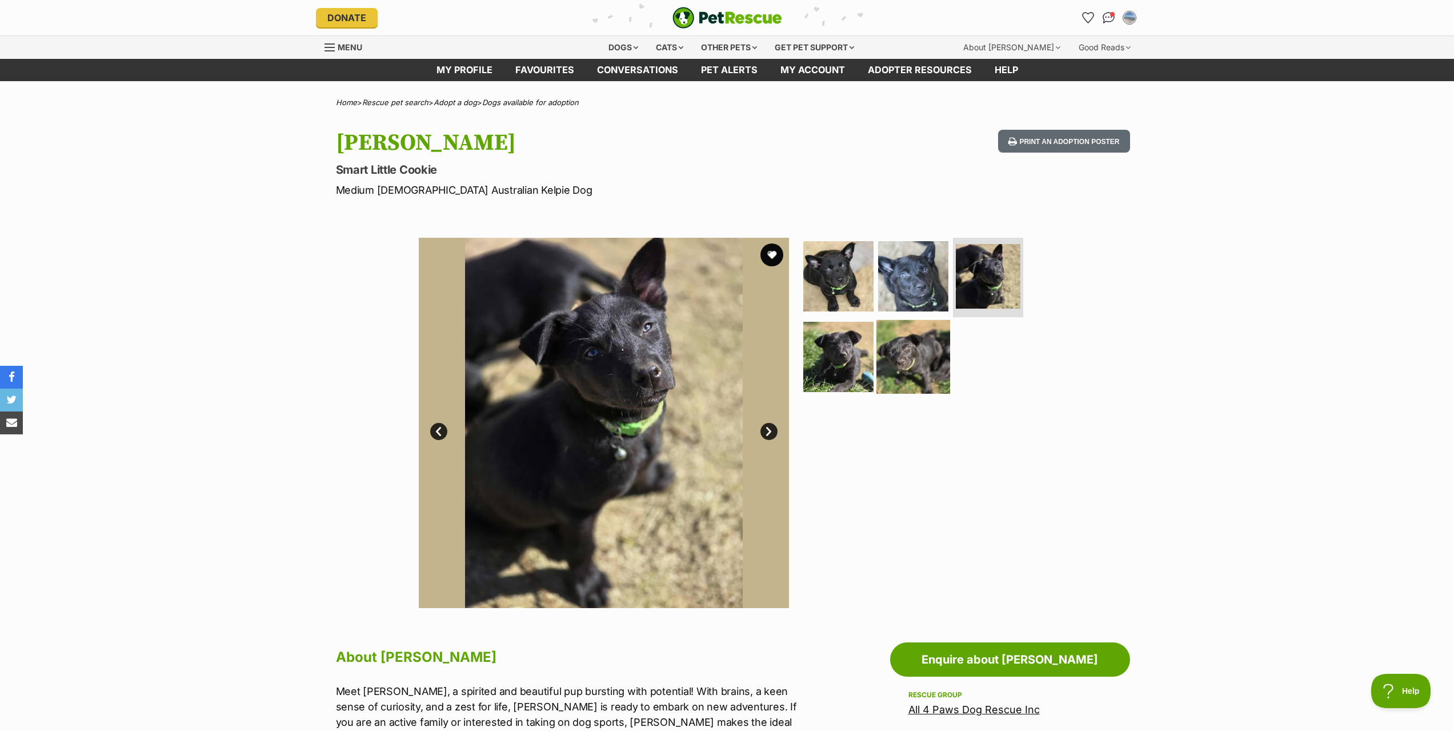
click at [900, 371] on img at bounding box center [914, 357] width 74 height 74
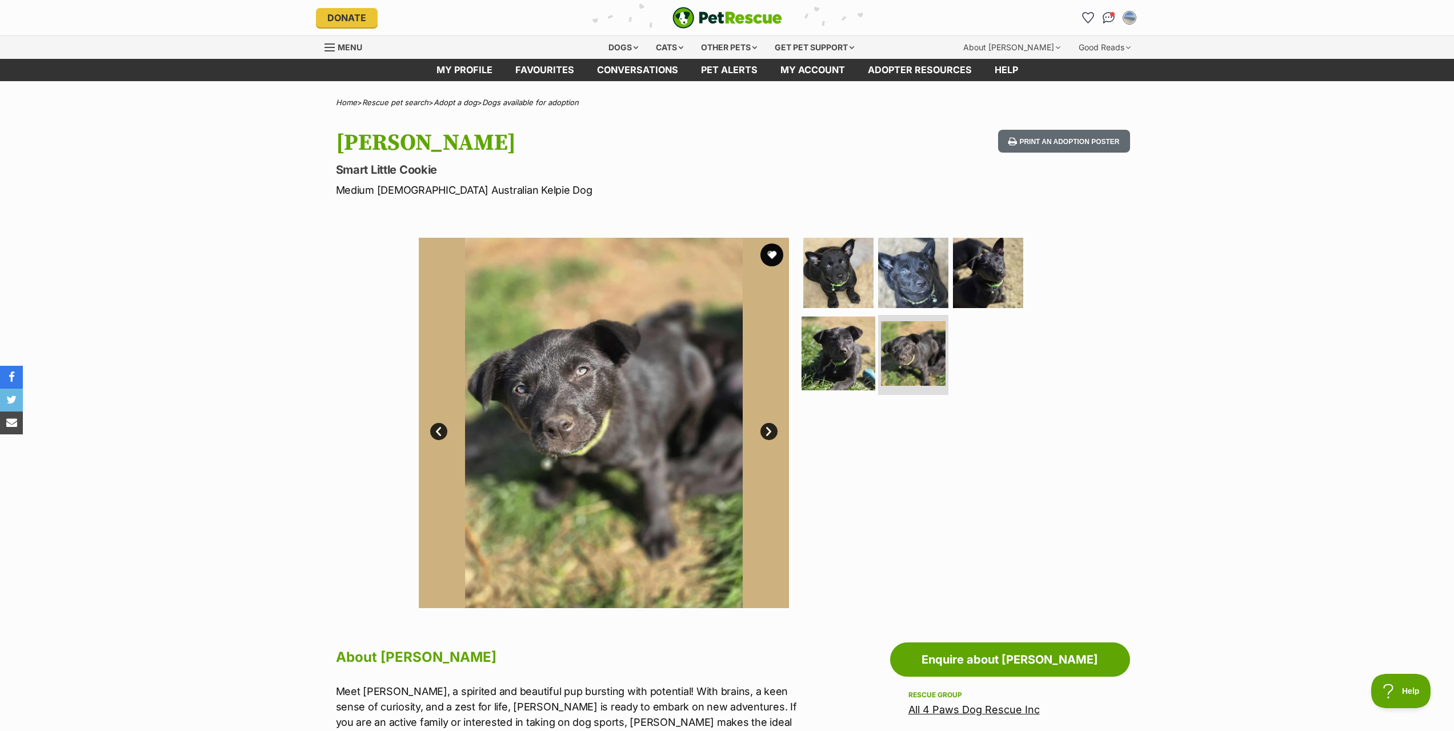
click at [836, 355] on img at bounding box center [839, 354] width 74 height 74
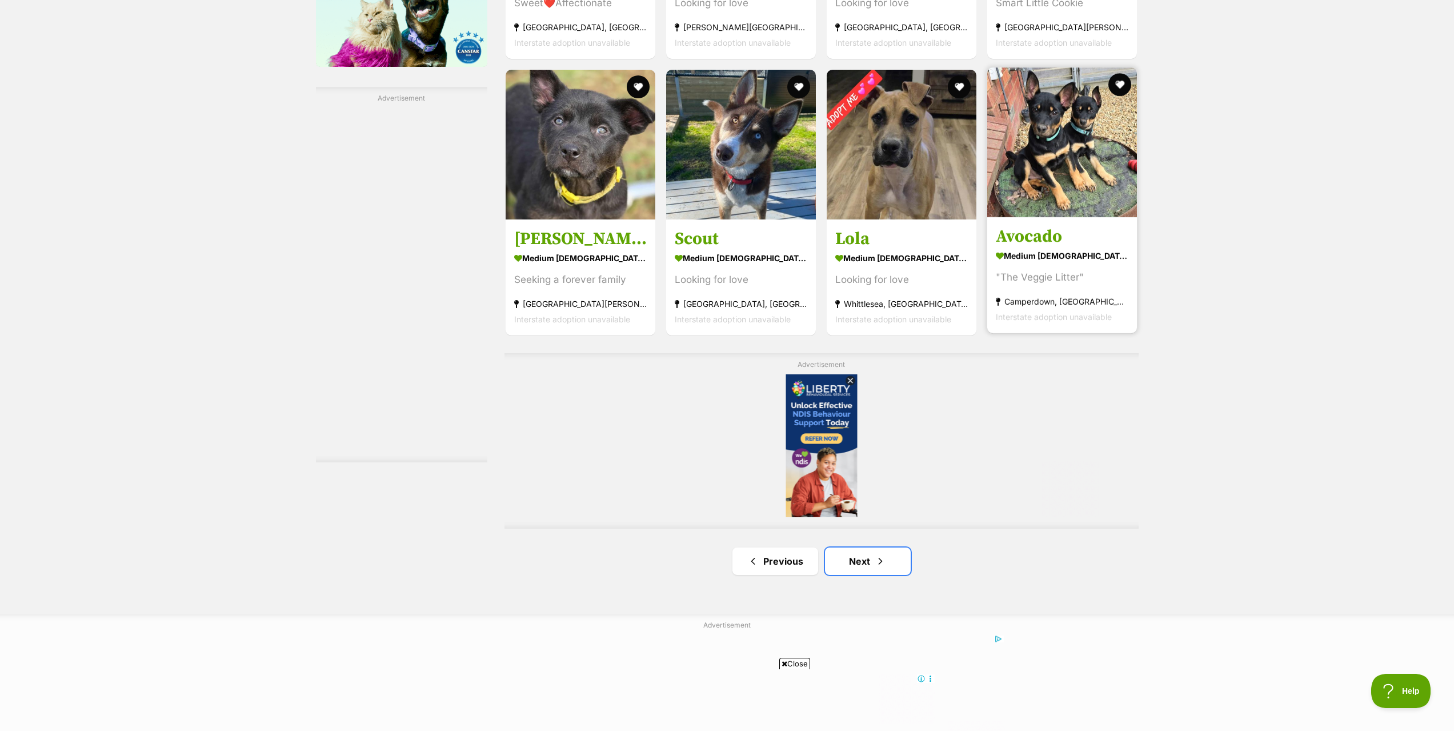
scroll to position [1829, 0]
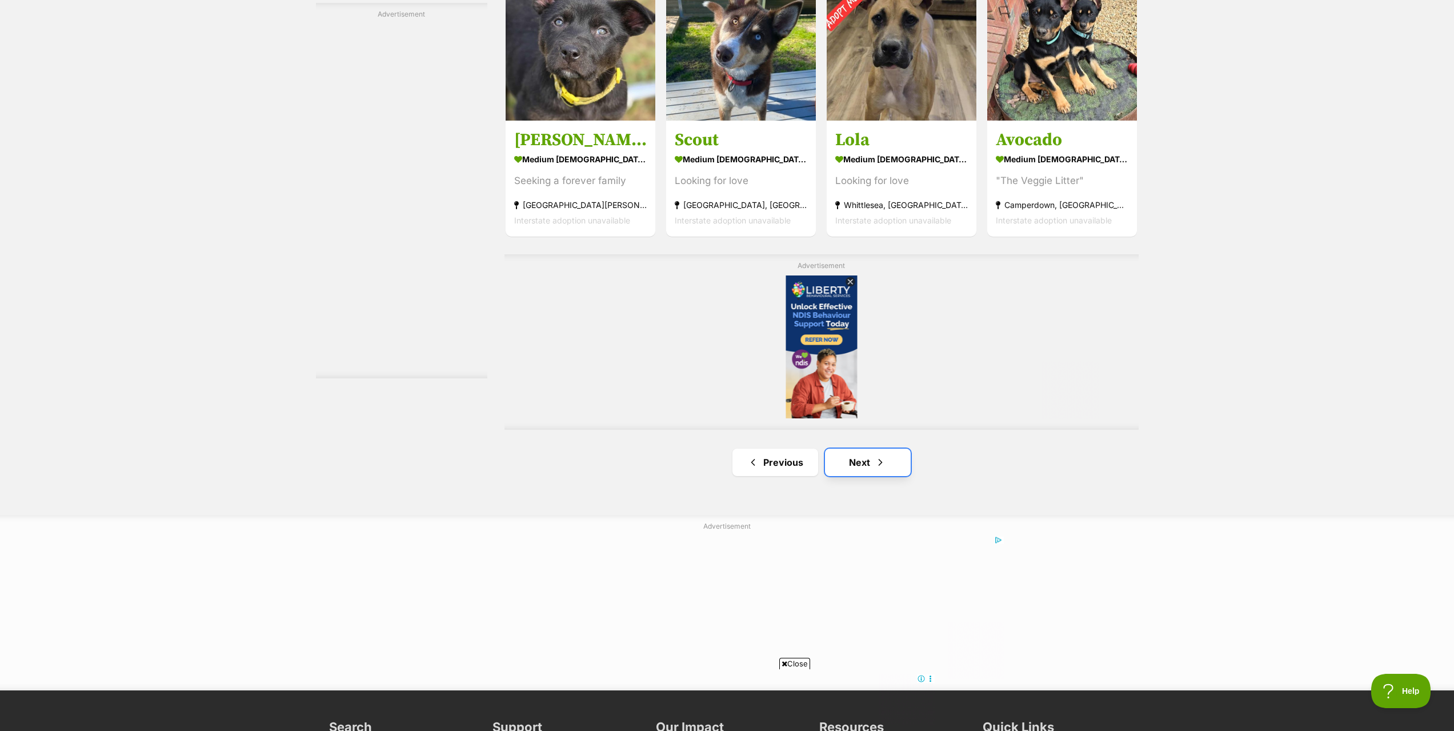
click at [862, 460] on link "Next" at bounding box center [868, 462] width 86 height 27
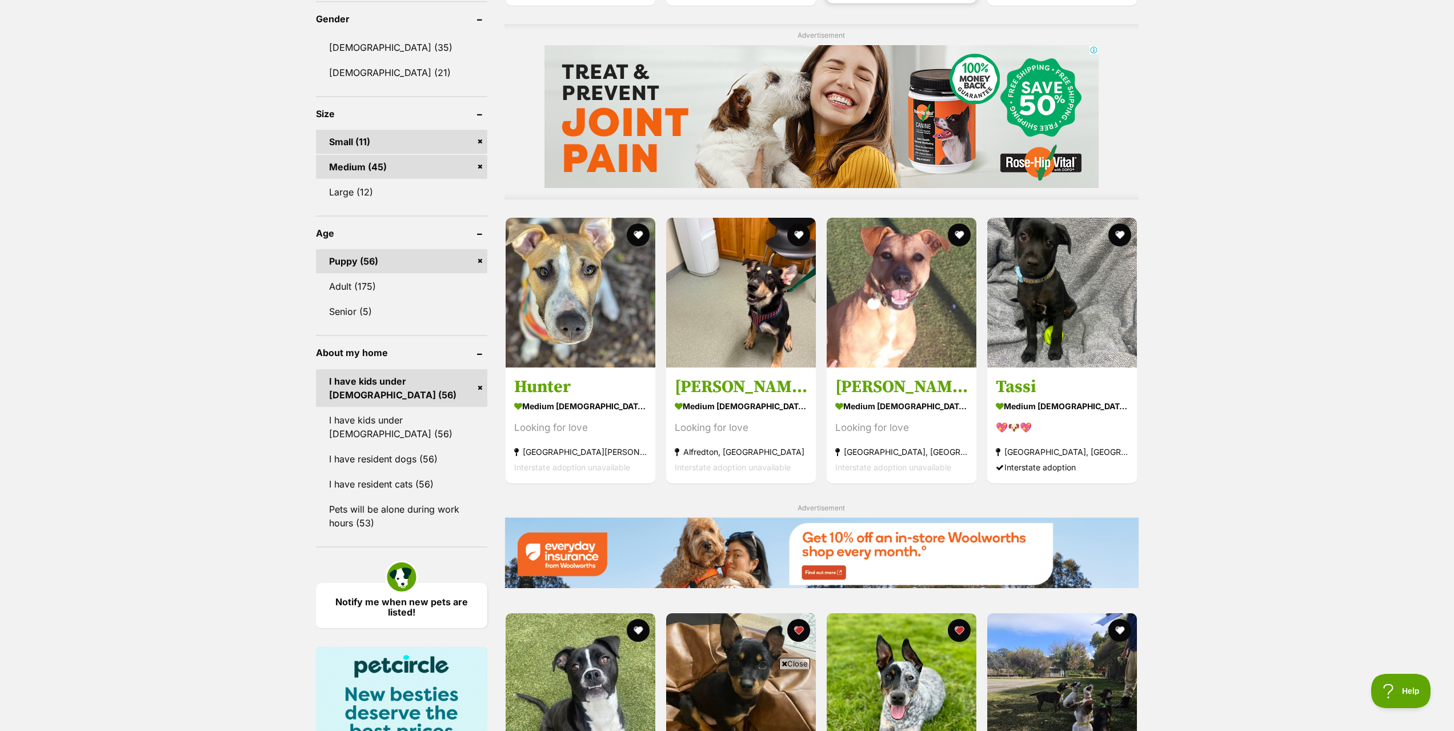
scroll to position [914, 0]
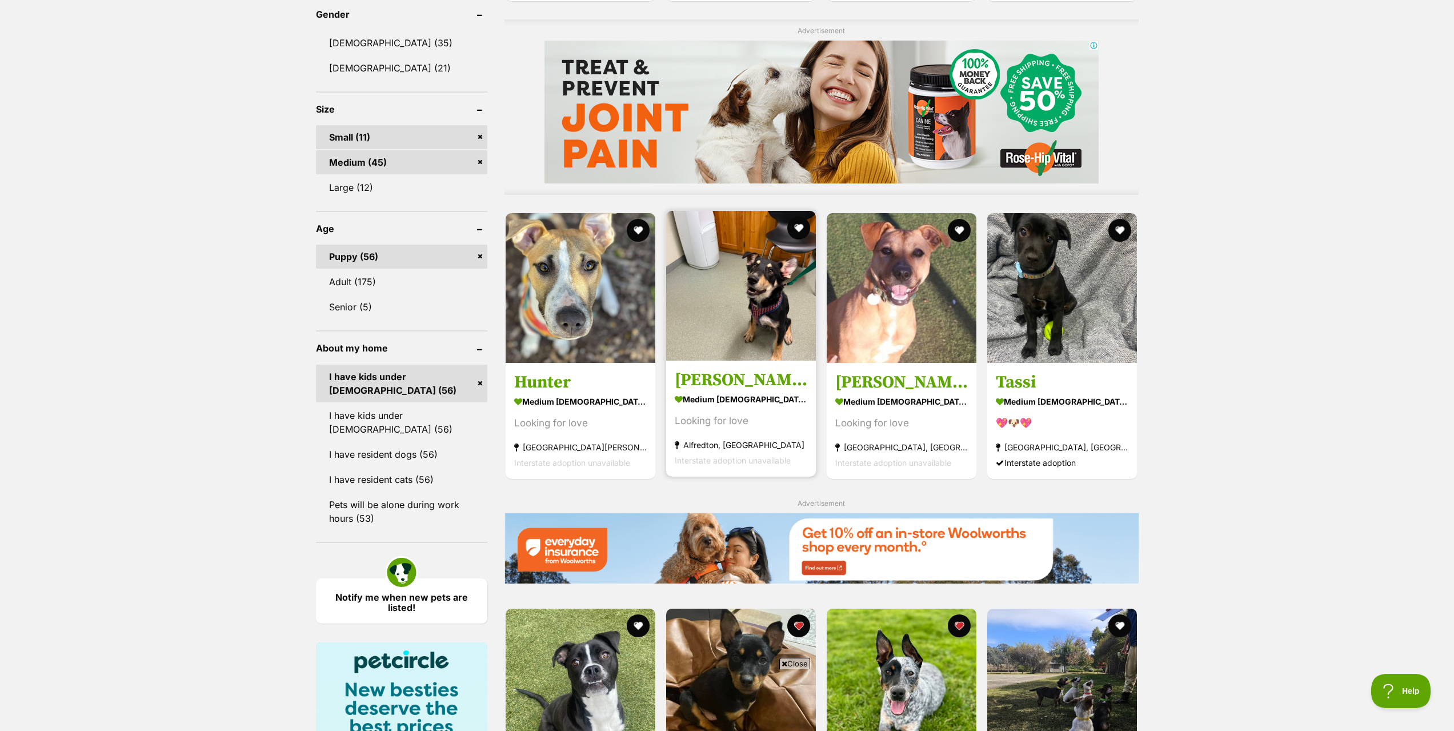
click at [687, 378] on h3 "[PERSON_NAME]" at bounding box center [741, 380] width 133 height 22
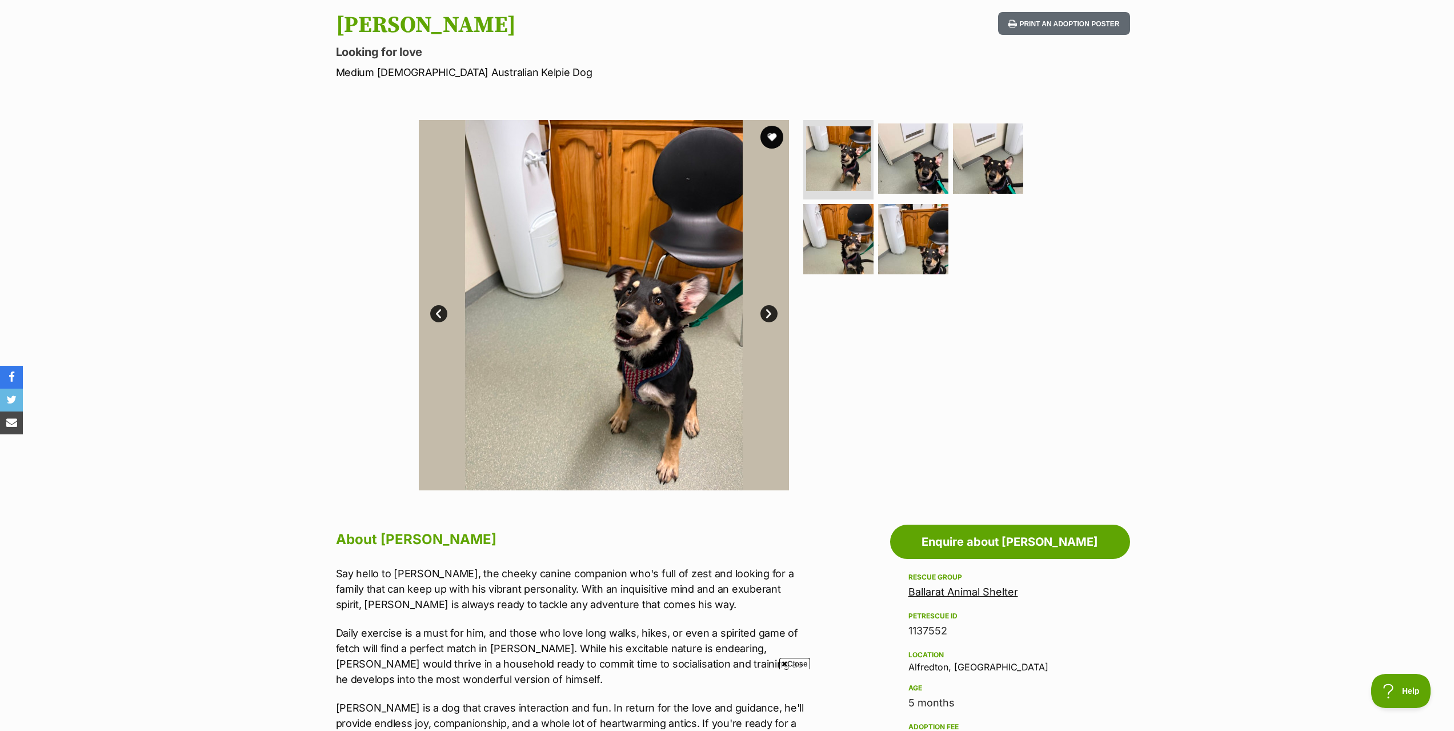
scroll to position [114, 0]
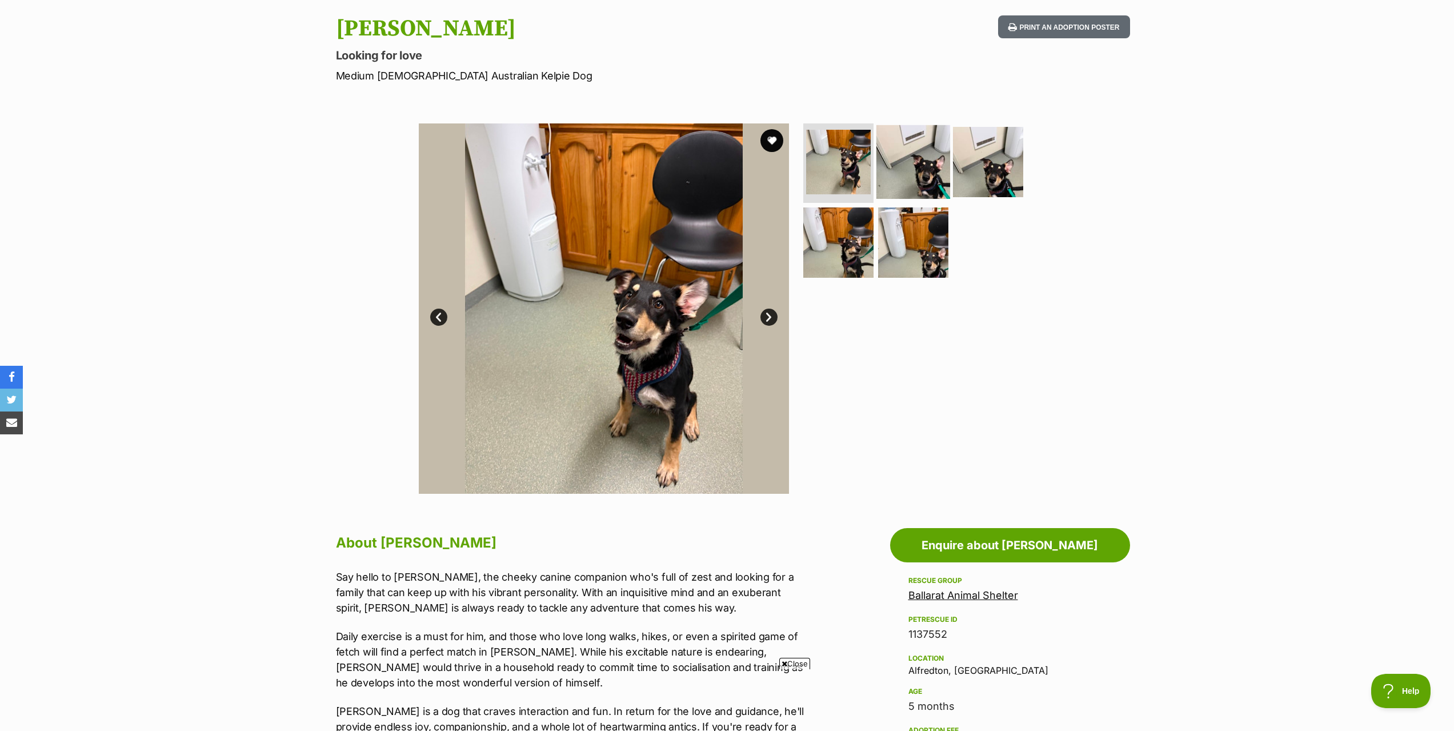
click at [926, 171] on img at bounding box center [914, 162] width 74 height 74
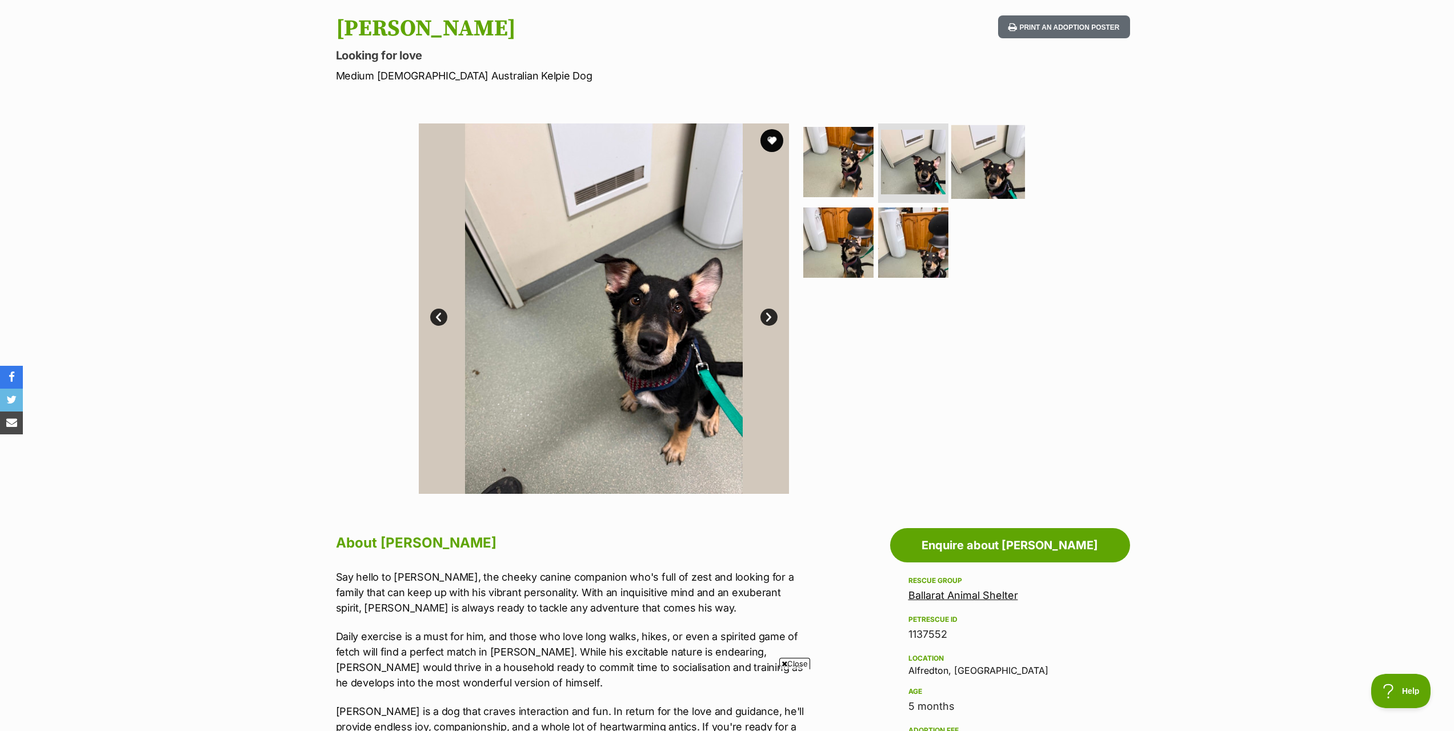
click at [982, 171] on img at bounding box center [988, 162] width 74 height 74
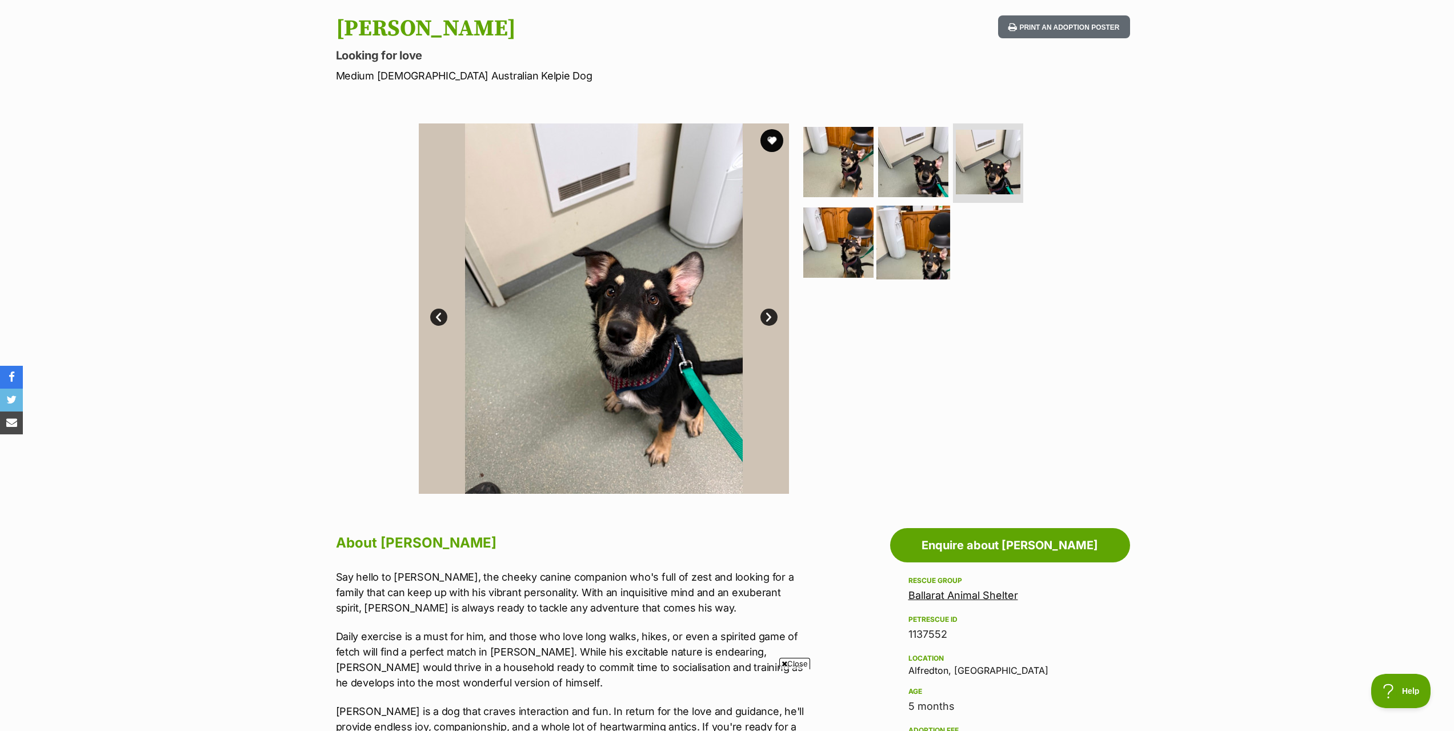
click at [914, 251] on img at bounding box center [914, 243] width 74 height 74
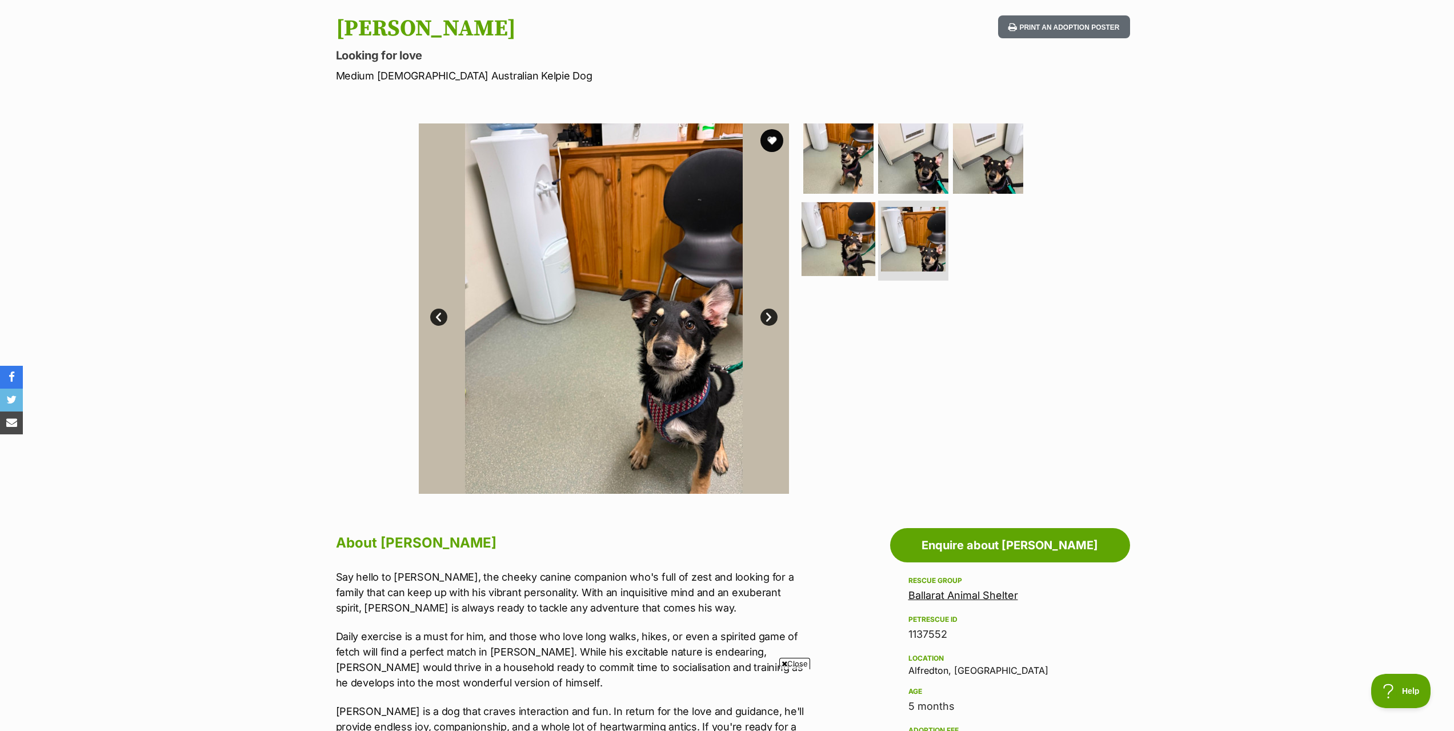
click at [853, 252] on img at bounding box center [839, 239] width 74 height 74
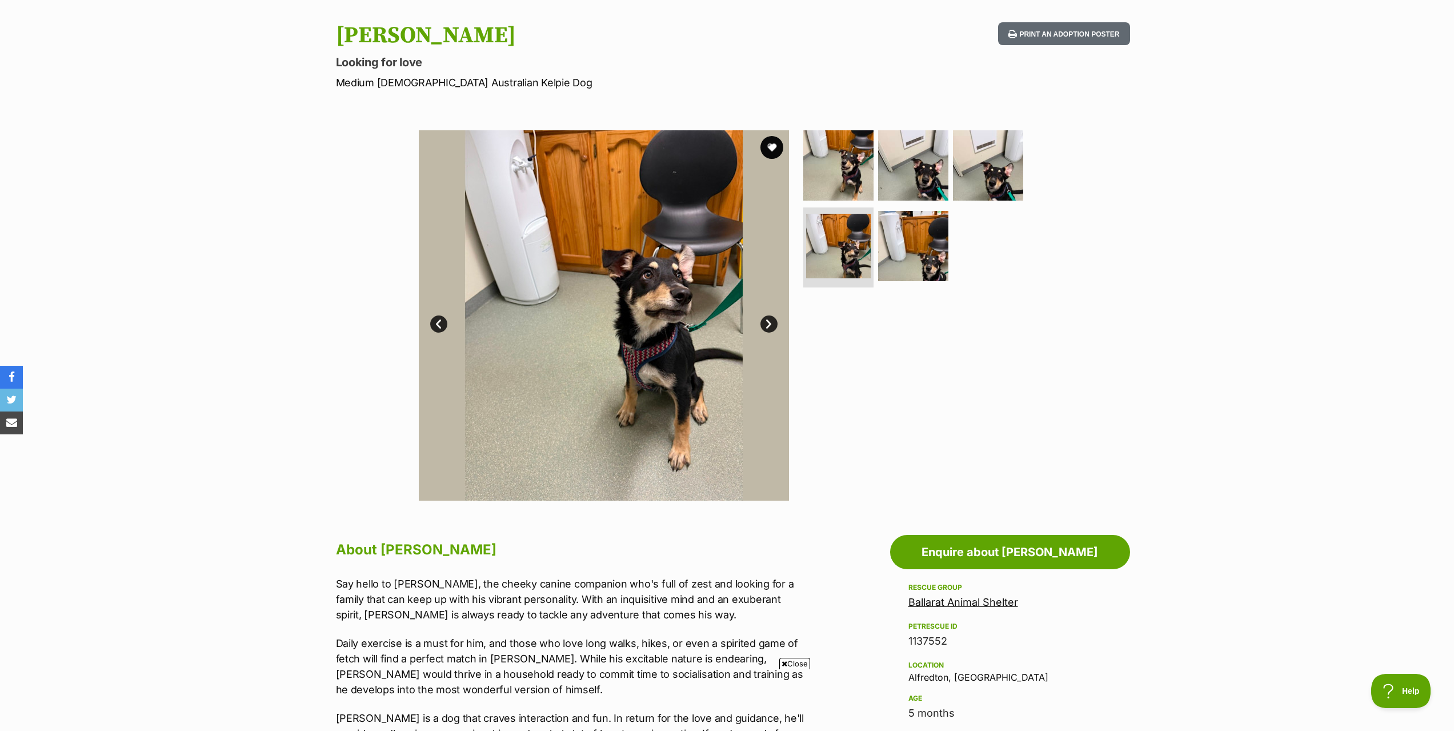
scroll to position [0, 0]
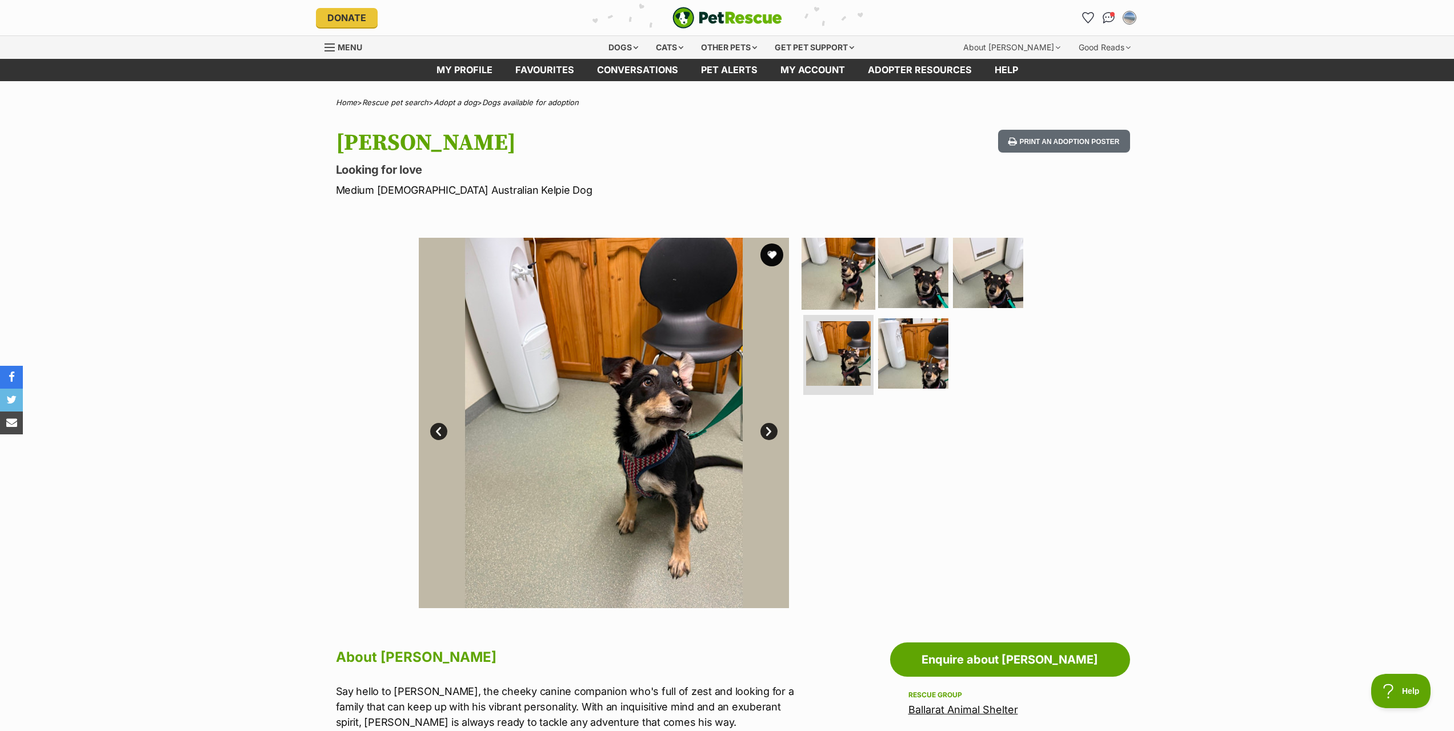
click at [836, 266] on img at bounding box center [839, 272] width 74 height 74
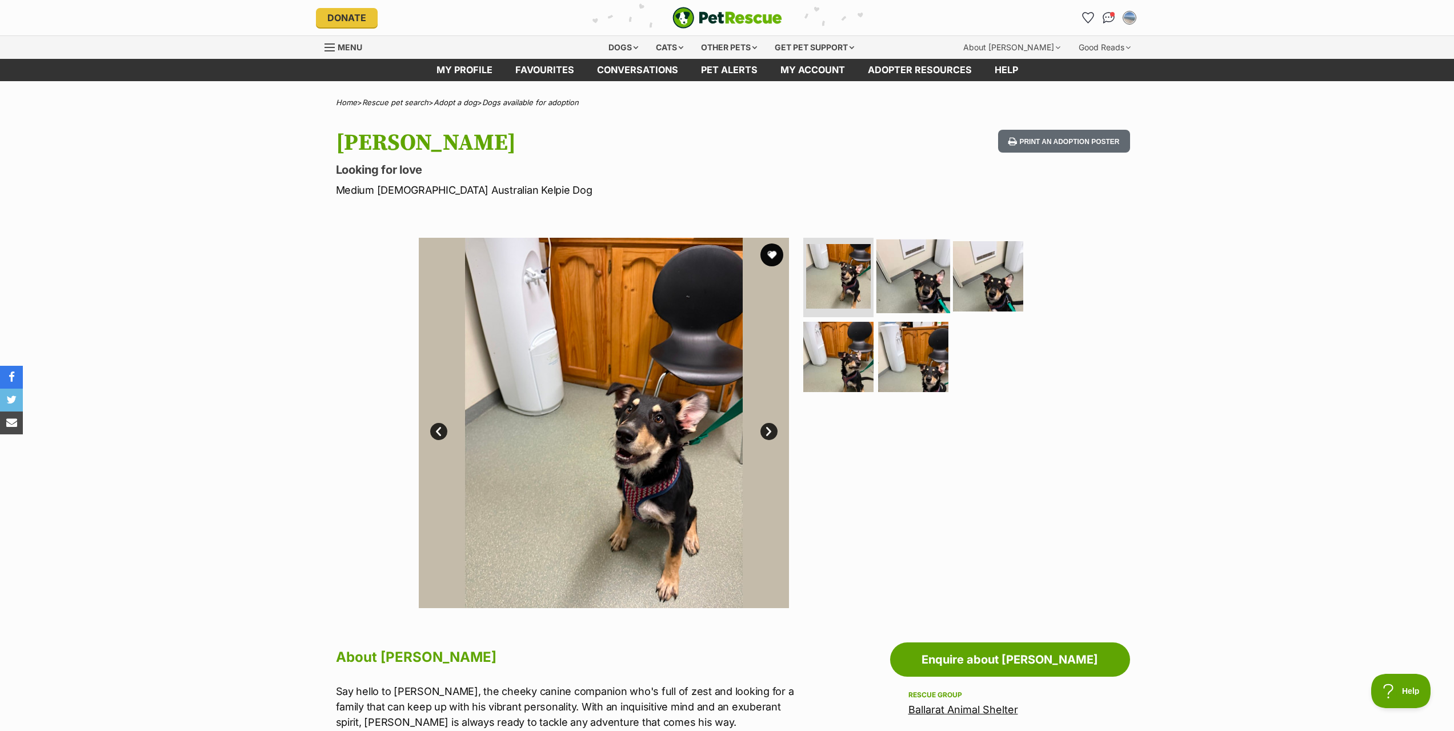
click at [889, 274] on img at bounding box center [914, 276] width 74 height 74
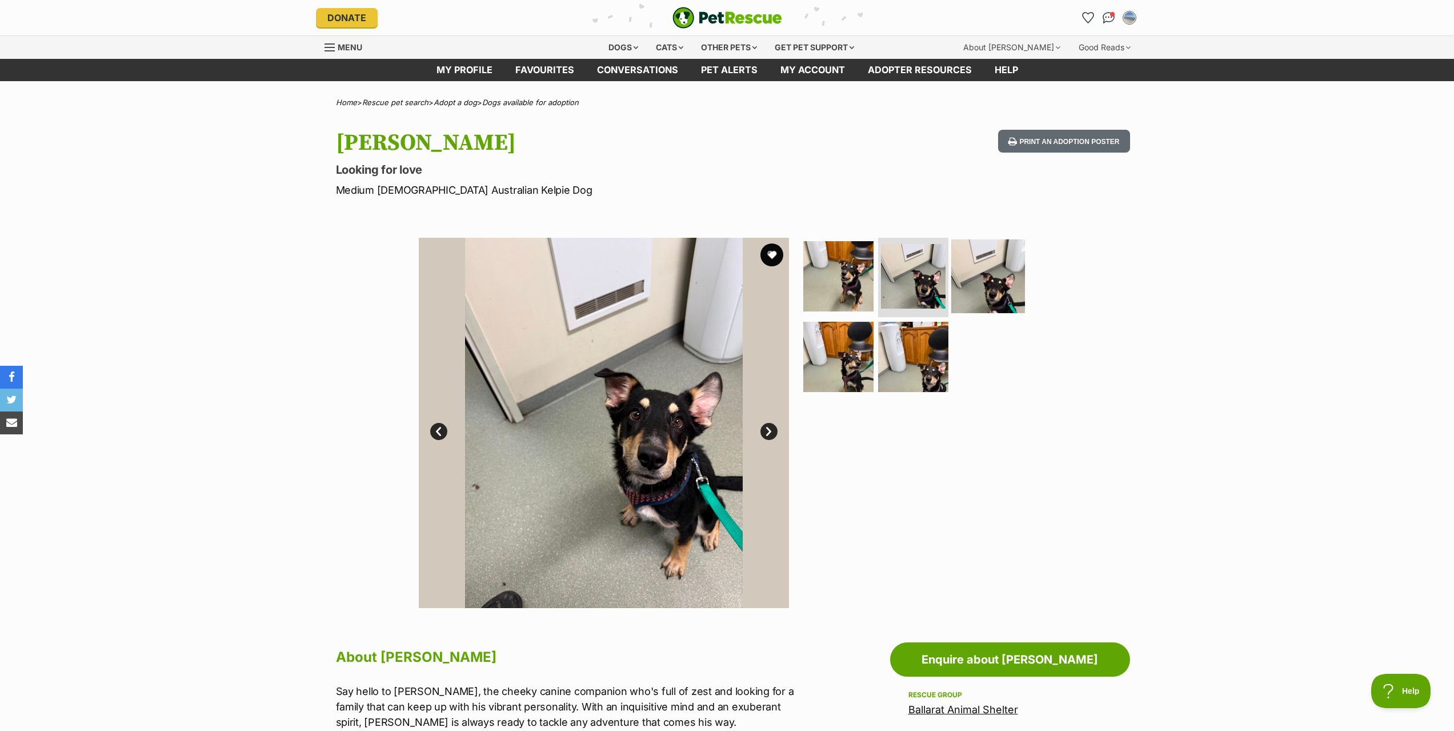
click at [998, 285] on img at bounding box center [988, 276] width 74 height 74
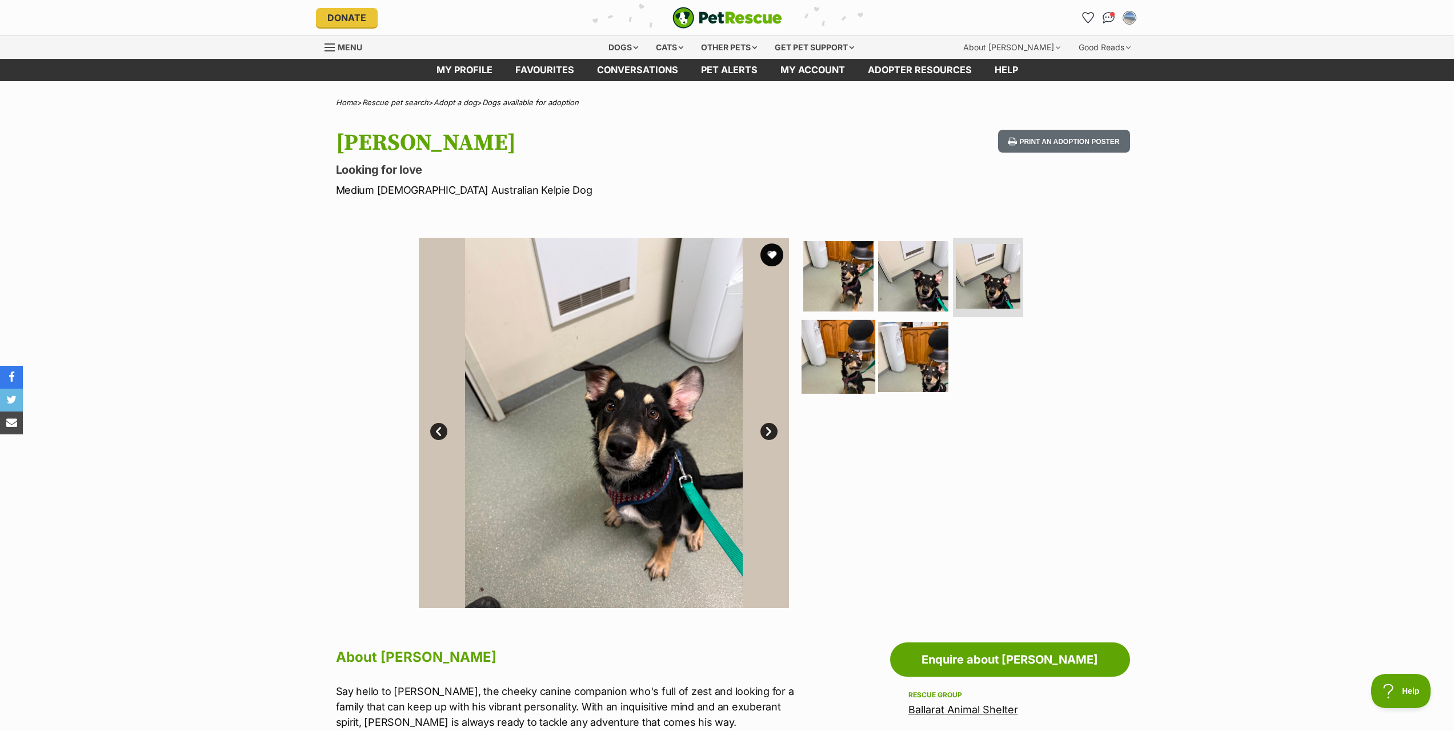
click at [844, 361] on img at bounding box center [839, 357] width 74 height 74
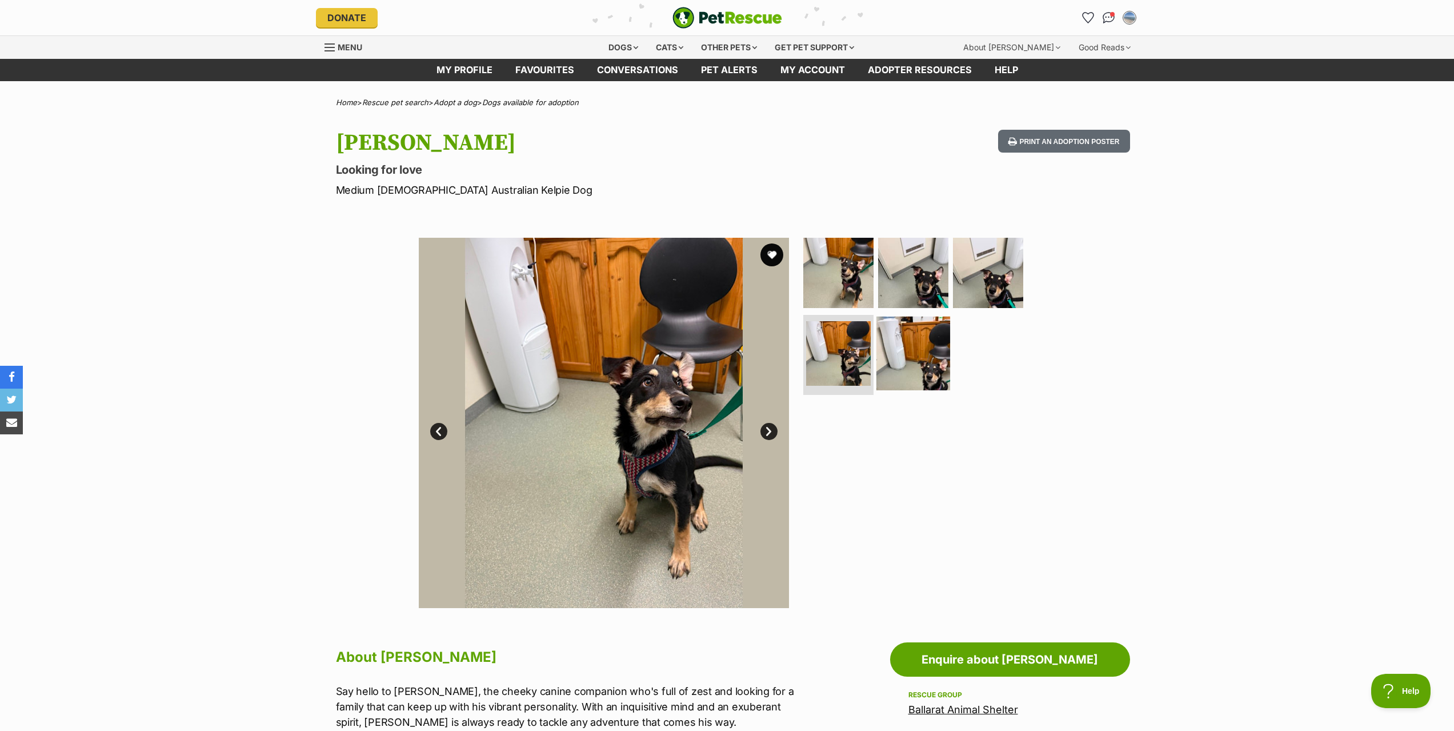
click at [905, 357] on img at bounding box center [914, 354] width 74 height 74
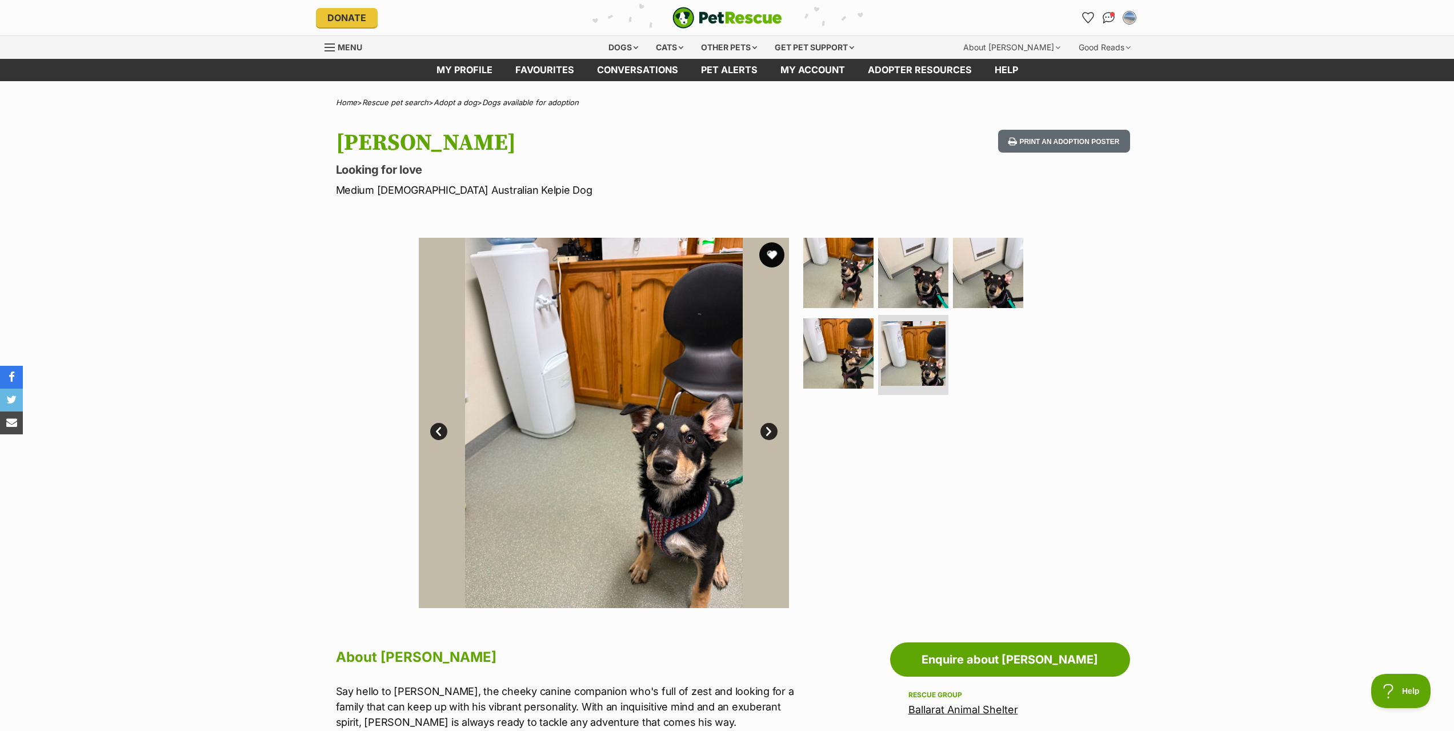
click at [771, 250] on button "favourite" at bounding box center [771, 254] width 25 height 25
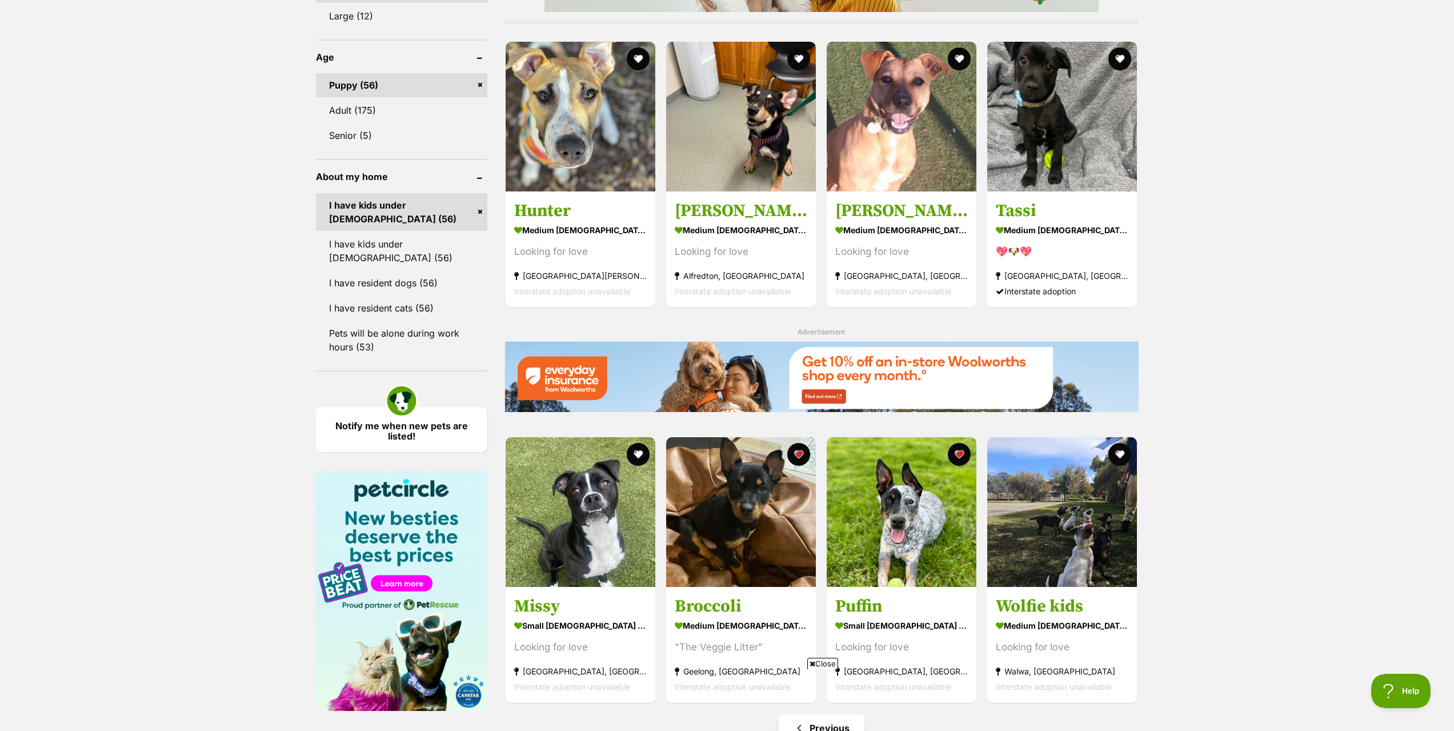
scroll to position [971, 0]
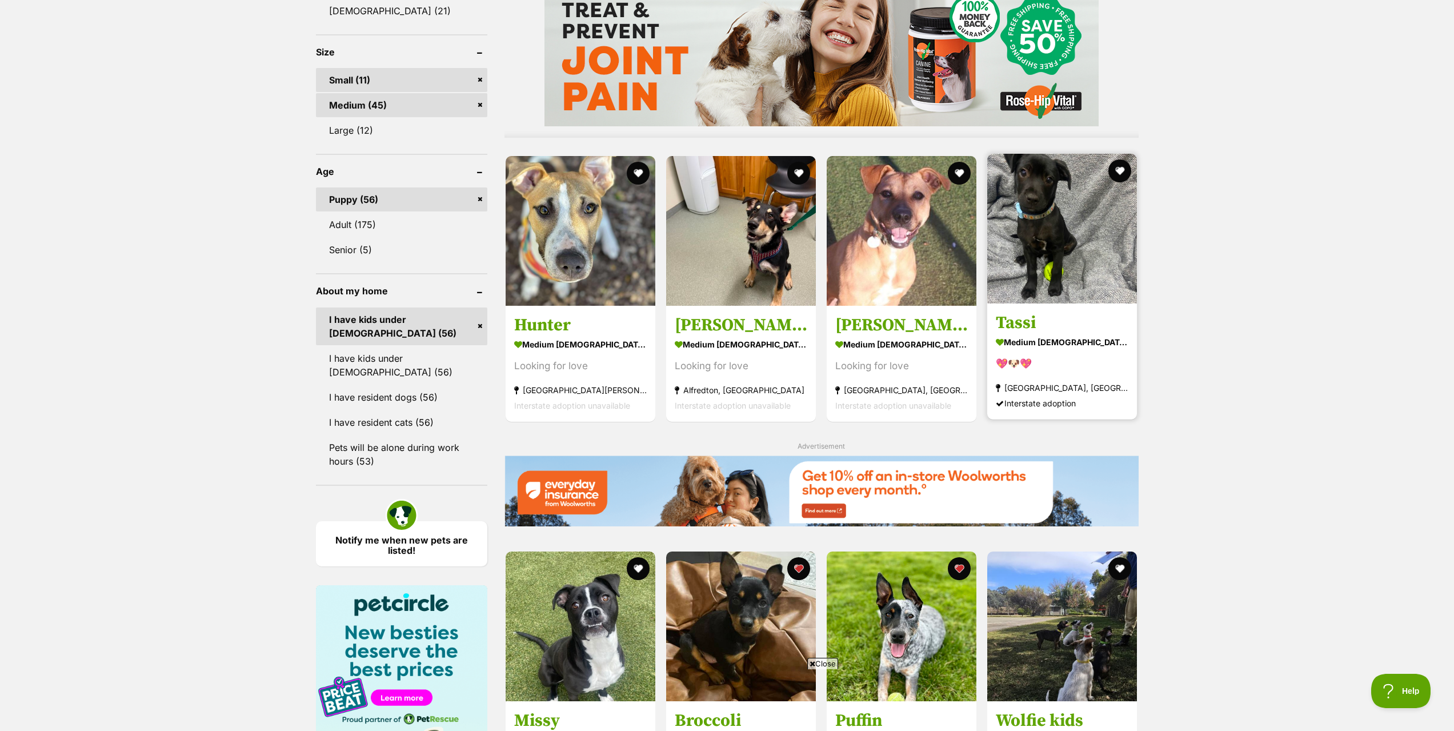
click at [1023, 320] on h3 "Tassi" at bounding box center [1062, 322] width 133 height 22
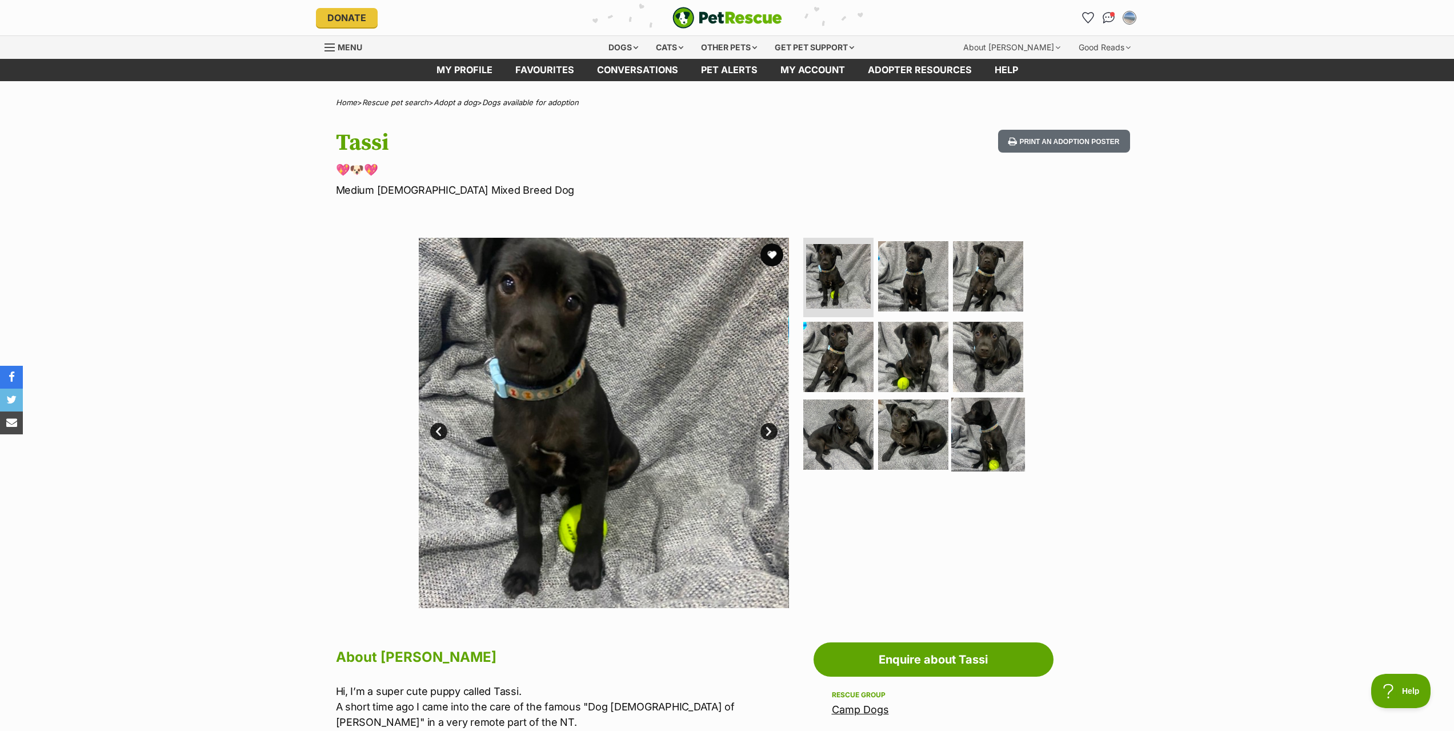
click at [992, 429] on img at bounding box center [988, 435] width 74 height 74
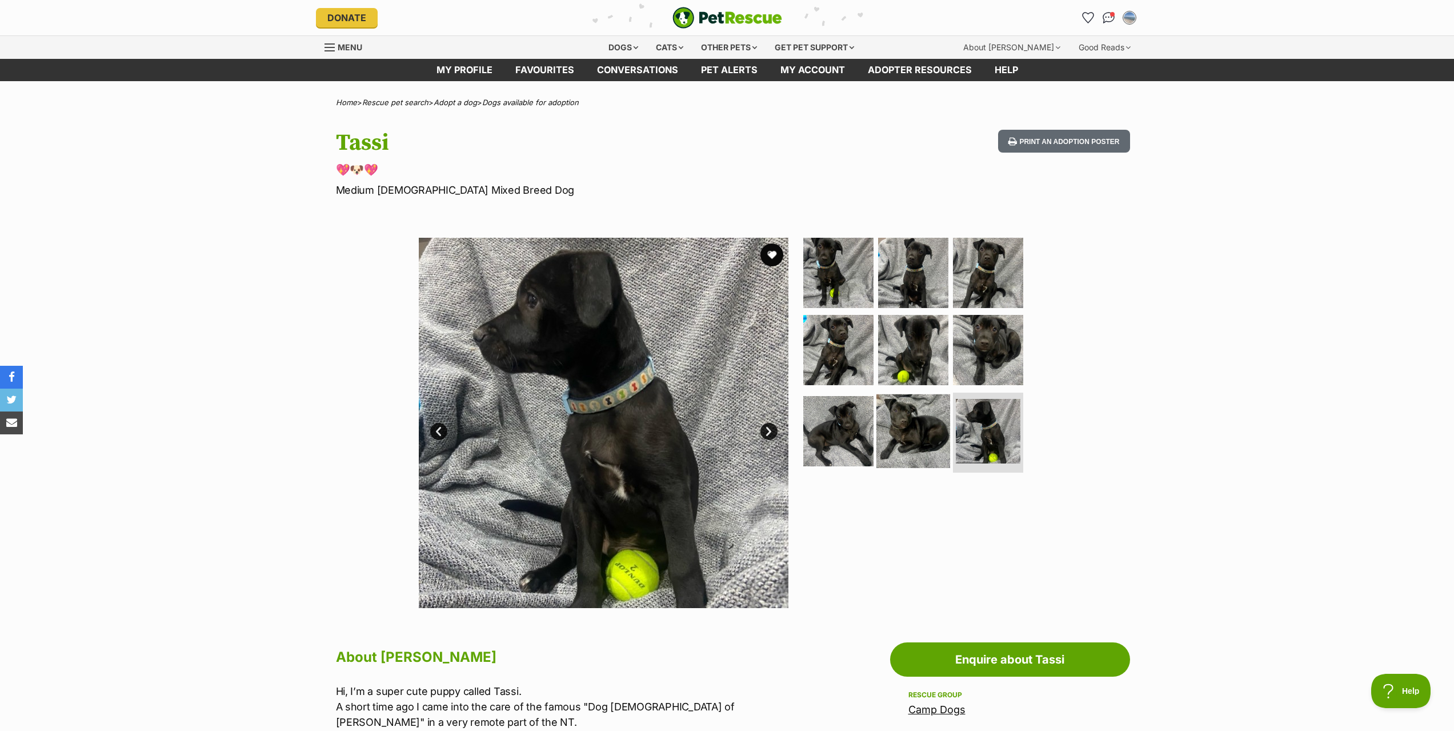
click at [928, 438] on img at bounding box center [914, 431] width 74 height 74
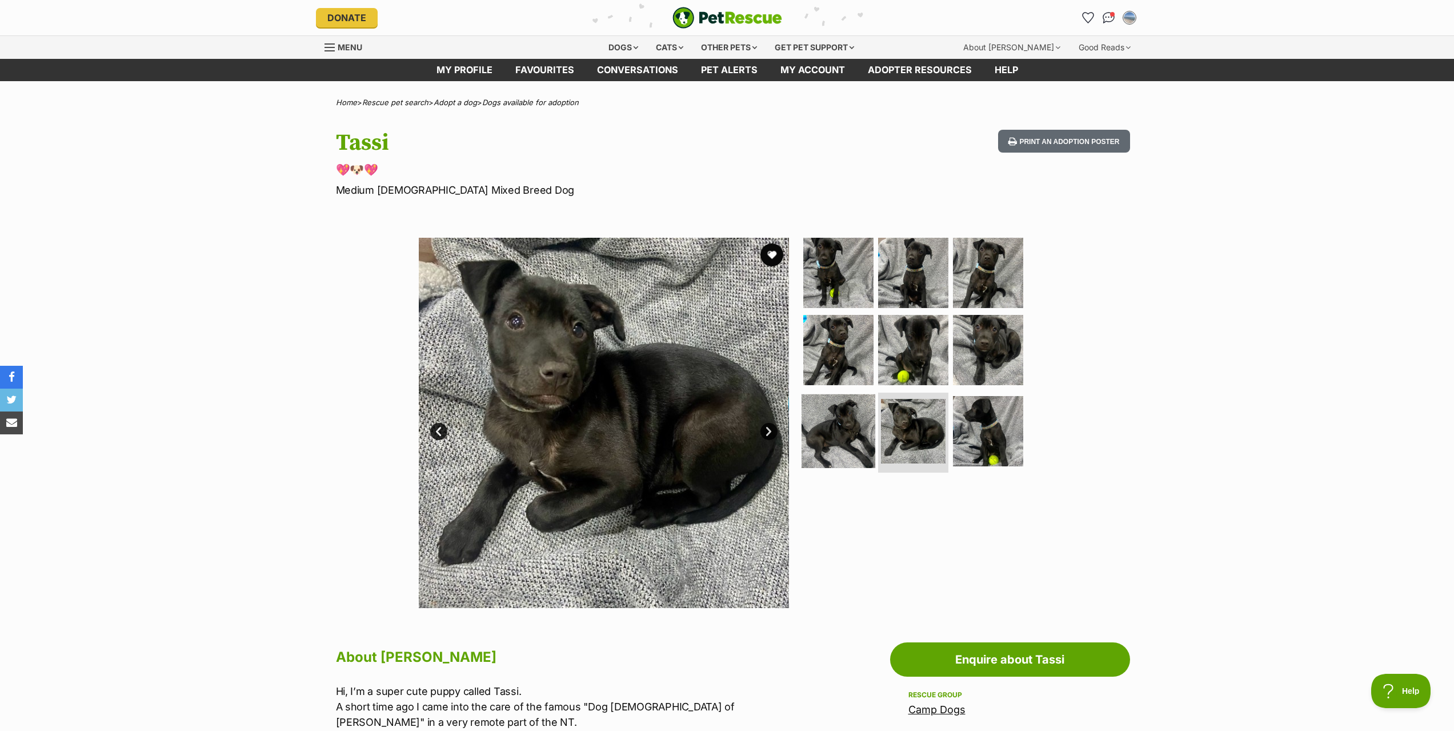
click at [838, 436] on img at bounding box center [839, 431] width 74 height 74
